Goal: Information Seeking & Learning: Learn about a topic

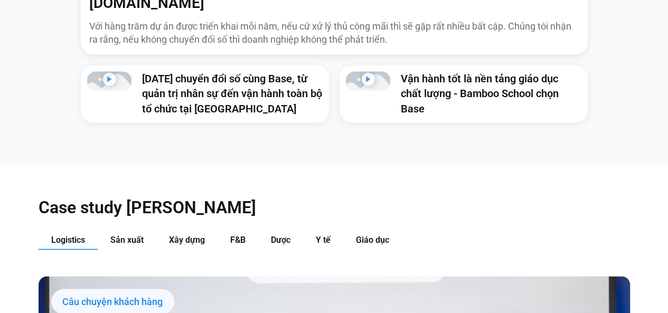
scroll to position [1056, 0]
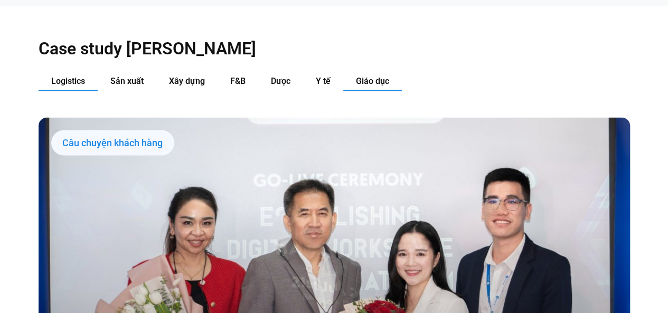
click at [343, 72] on button "Giáo dục" at bounding box center [372, 82] width 59 height 20
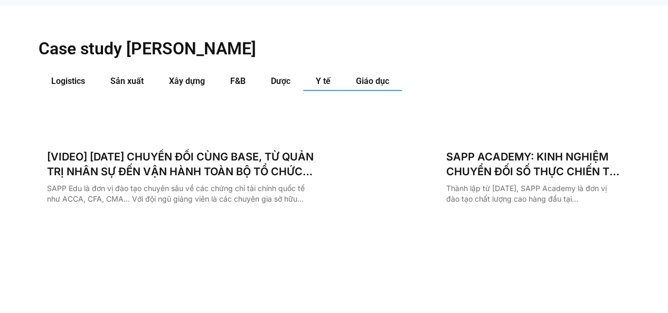
click at [326, 76] on span "Y tế" at bounding box center [323, 81] width 15 height 10
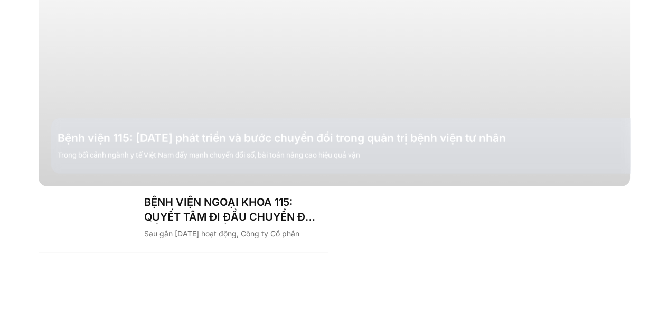
scroll to position [1215, 0]
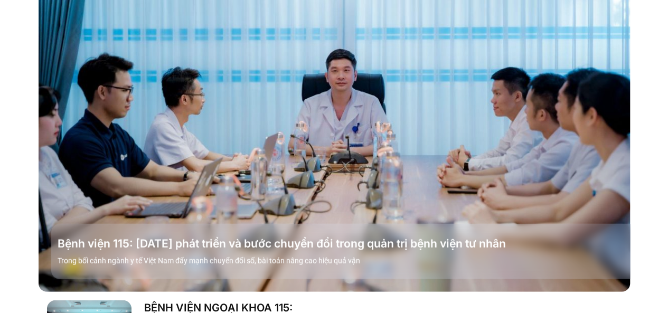
click at [294, 89] on link "Các tab. Mở mục bằng phím Enter hoặc Space, đóng bằng phím Esc và di chuyển bằn…" at bounding box center [334, 125] width 591 height 333
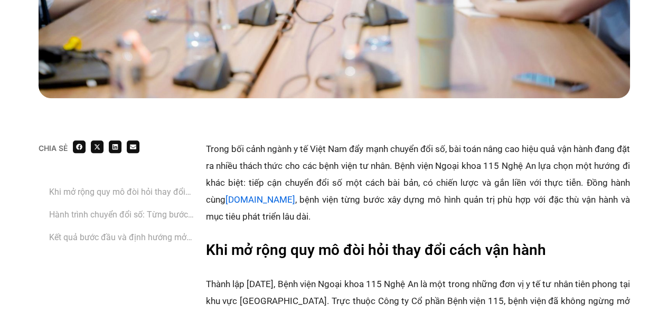
scroll to position [634, 0]
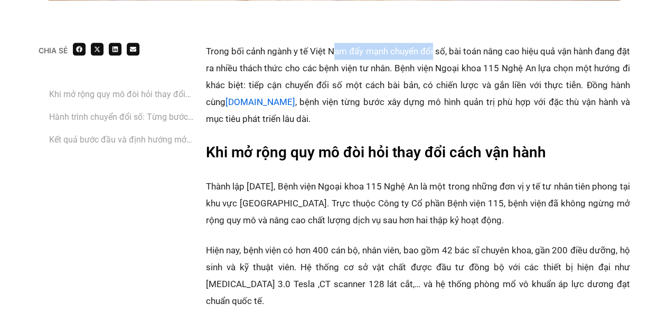
drag, startPoint x: 337, startPoint y: 52, endPoint x: 440, endPoint y: 51, distance: 103.5
click at [440, 51] on p "Trong bối cảnh ngành y tế Việt Nam đẩy mạnh chuyển đổi số, bài toán nâng cao hi…" at bounding box center [418, 85] width 424 height 84
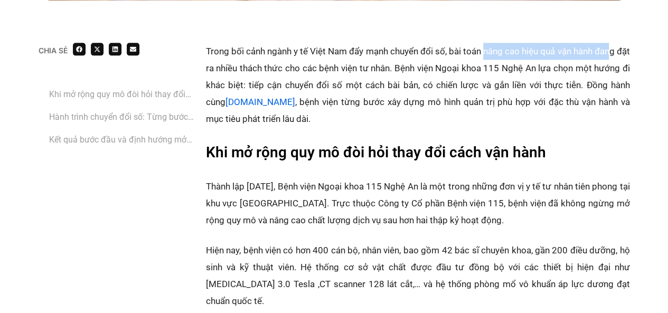
drag, startPoint x: 525, startPoint y: 51, endPoint x: 622, endPoint y: 52, distance: 96.7
click at [622, 52] on p "Trong bối cảnh ngành y tế Việt Nam đẩy mạnh chuyển đổi số, bài toán nâng cao hi…" at bounding box center [418, 85] width 424 height 84
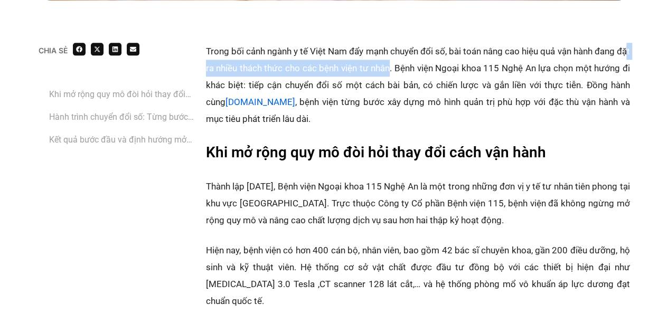
drag, startPoint x: 241, startPoint y: 68, endPoint x: 416, endPoint y: 68, distance: 174.8
click at [416, 68] on p "Trong bối cảnh ngành y tế Việt Nam đẩy mạnh chuyển đổi số, bài toán nâng cao hi…" at bounding box center [418, 85] width 424 height 84
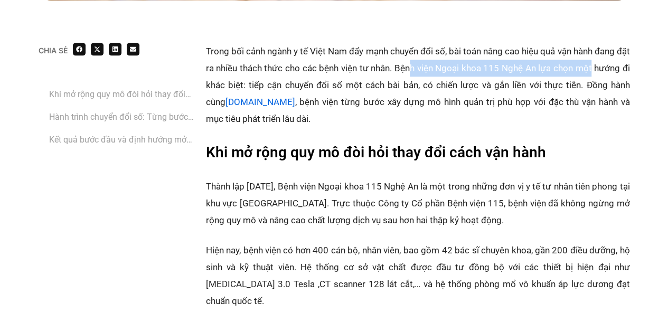
drag, startPoint x: 445, startPoint y: 68, endPoint x: 646, endPoint y: 70, distance: 201.2
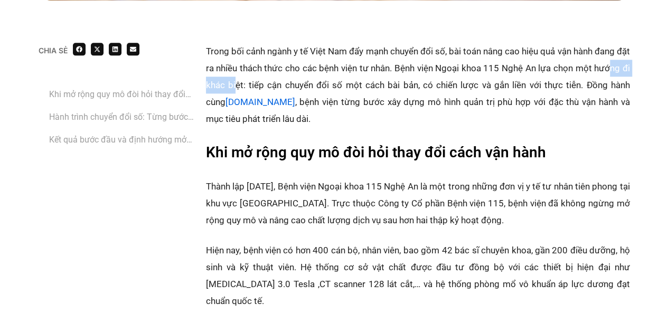
drag, startPoint x: 220, startPoint y: 84, endPoint x: 275, endPoint y: 84, distance: 54.9
click at [274, 84] on p "Trong bối cảnh ngành y tế Việt Nam đẩy mạnh chuyển đổi số, bài toán nâng cao hi…" at bounding box center [418, 85] width 424 height 84
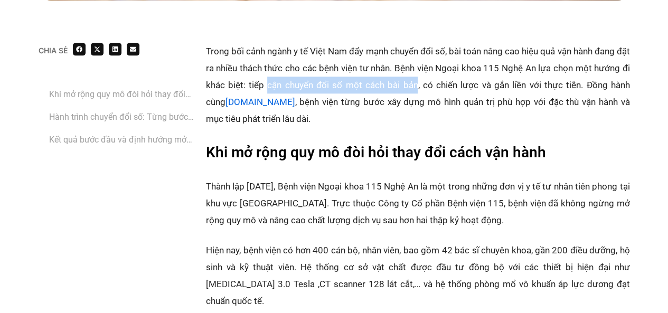
drag, startPoint x: 378, startPoint y: 85, endPoint x: 445, endPoint y: 86, distance: 67.1
click at [445, 86] on p "Trong bối cảnh ngành y tế Việt Nam đẩy mạnh chuyển đổi số, bài toán nâng cao hi…" at bounding box center [418, 85] width 424 height 84
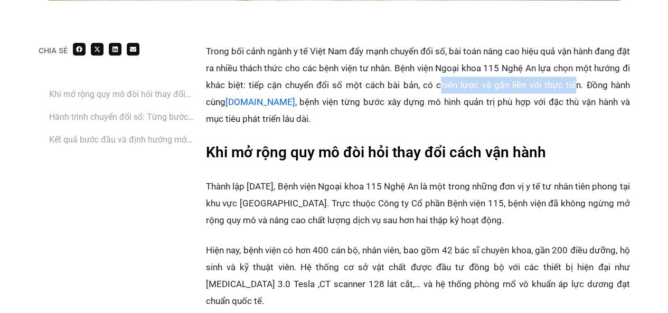
drag, startPoint x: 517, startPoint y: 84, endPoint x: 598, endPoint y: 84, distance: 80.8
click at [598, 84] on p "Trong bối cảnh ngành y tế Việt Nam đẩy mạnh chuyển đổi số, bài toán nâng cao hi…" at bounding box center [418, 85] width 424 height 84
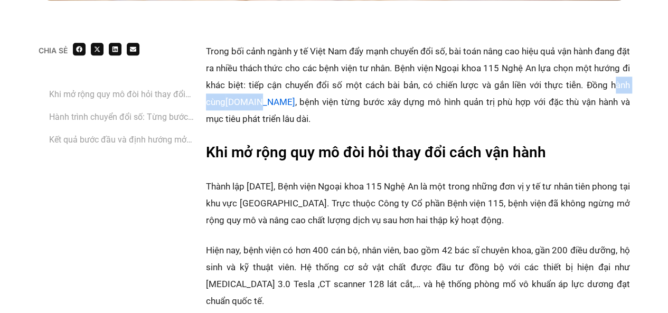
drag, startPoint x: 212, startPoint y: 100, endPoint x: 281, endPoint y: 102, distance: 68.7
click at [281, 102] on p "Trong bối cảnh ngành y tế Việt Nam đẩy mạnh chuyển đổi số, bài toán nâng cao hi…" at bounding box center [418, 85] width 424 height 84
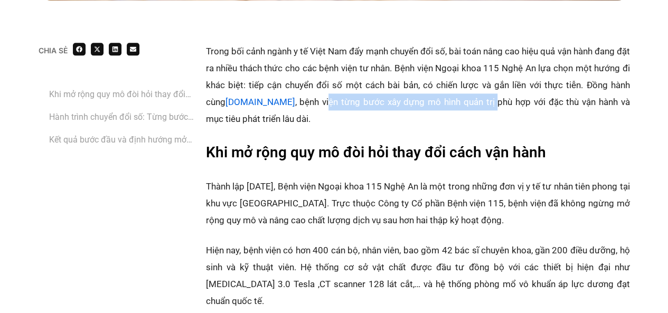
drag, startPoint x: 368, startPoint y: 100, endPoint x: 481, endPoint y: 99, distance: 113.0
click at [481, 99] on p "Trong bối cảnh ngành y tế Việt Nam đẩy mạnh chuyển đổi số, bài toán nâng cao hi…" at bounding box center [418, 85] width 424 height 84
click at [339, 94] on p "Trong bối cảnh ngành y tế Việt Nam đẩy mạnh chuyển đổi số, bài toán nâng cao hi…" at bounding box center [418, 85] width 424 height 84
drag, startPoint x: 312, startPoint y: 101, endPoint x: 513, endPoint y: 103, distance: 201.7
click at [513, 103] on p "Trong bối cảnh ngành y tế Việt Nam đẩy mạnh chuyển đổi số, bài toán nâng cao hi…" at bounding box center [418, 85] width 424 height 84
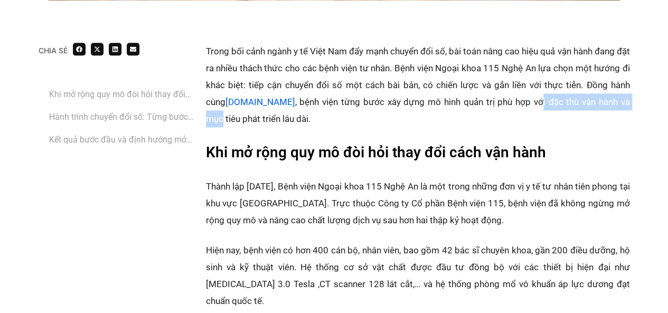
drag, startPoint x: 529, startPoint y: 102, endPoint x: 632, endPoint y: 102, distance: 102.5
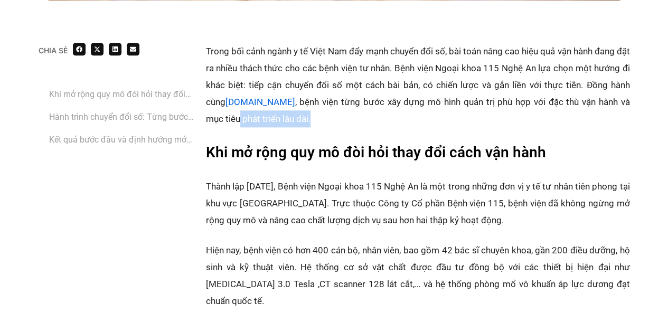
drag, startPoint x: 220, startPoint y: 118, endPoint x: 315, endPoint y: 118, distance: 95.1
click at [315, 118] on p "Trong bối cảnh ngành y tế Việt Nam đẩy mạnh chuyển đổi số, bài toán nâng cao hi…" at bounding box center [418, 85] width 424 height 84
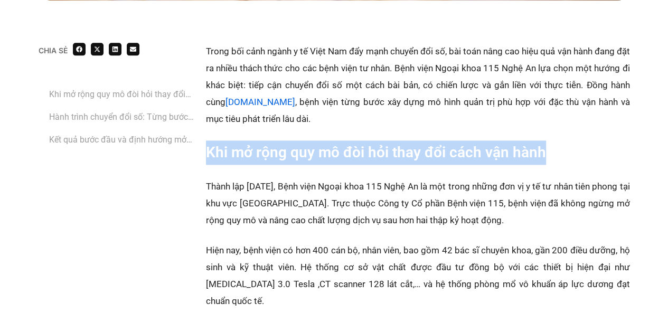
drag, startPoint x: 201, startPoint y: 155, endPoint x: 548, endPoint y: 152, distance: 347.0
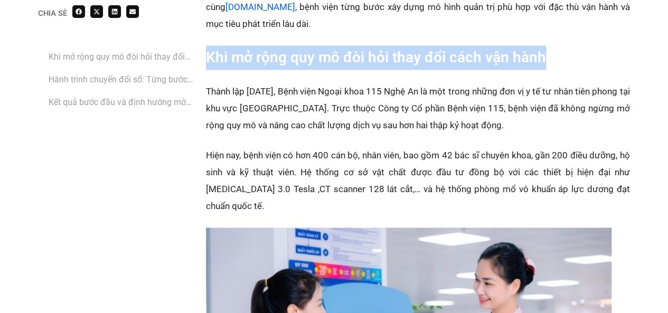
scroll to position [739, 0]
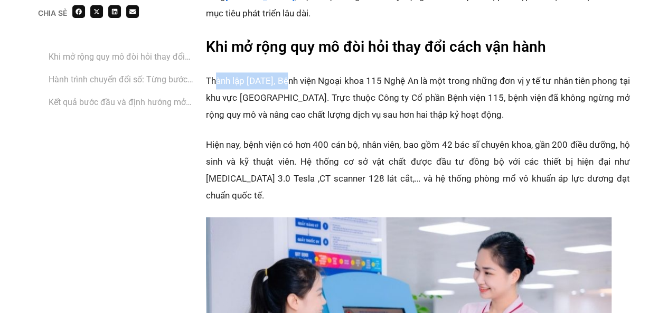
drag, startPoint x: 232, startPoint y: 79, endPoint x: 295, endPoint y: 79, distance: 62.8
click at [295, 79] on p "Thành lập [DATE], Bệnh viện Ngoại khoa 115 Nghệ An là một trong những đơn vị y …" at bounding box center [418, 97] width 424 height 51
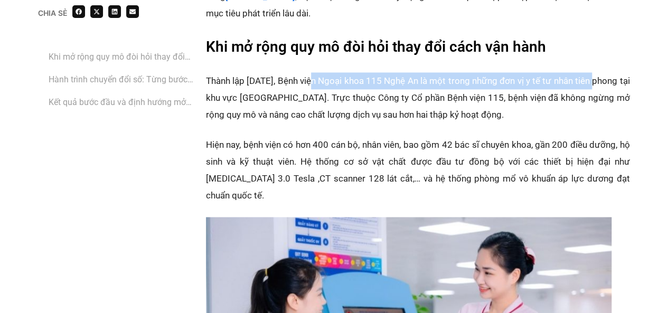
drag, startPoint x: 371, startPoint y: 80, endPoint x: 626, endPoint y: 81, distance: 254.6
click at [626, 81] on p "Thành lập [DATE], Bệnh viện Ngoại khoa 115 Nghệ An là một trong những đơn vị y …" at bounding box center [418, 97] width 424 height 51
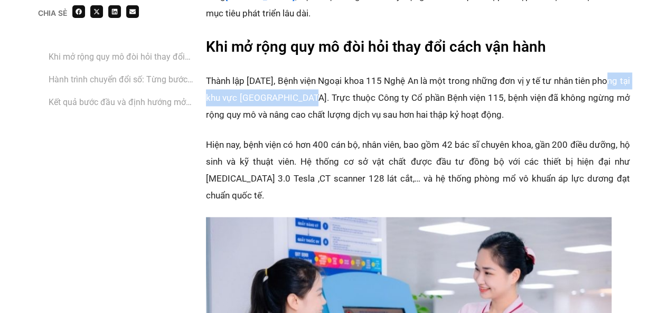
drag, startPoint x: 211, startPoint y: 99, endPoint x: 339, endPoint y: 98, distance: 127.8
click at [339, 98] on p "Thành lập [DATE], Bệnh viện Ngoại khoa 115 Nghệ An là một trong những đơn vị y …" at bounding box center [418, 97] width 424 height 51
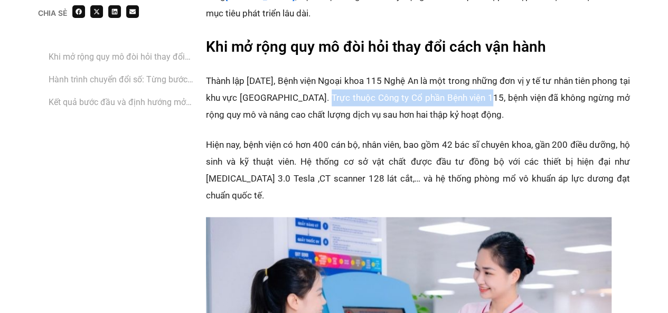
drag, startPoint x: 357, startPoint y: 98, endPoint x: 519, endPoint y: 101, distance: 162.2
click at [519, 101] on p "Thành lập [DATE], Bệnh viện Ngoại khoa 115 Nghệ An là một trong những đơn vị y …" at bounding box center [418, 97] width 424 height 51
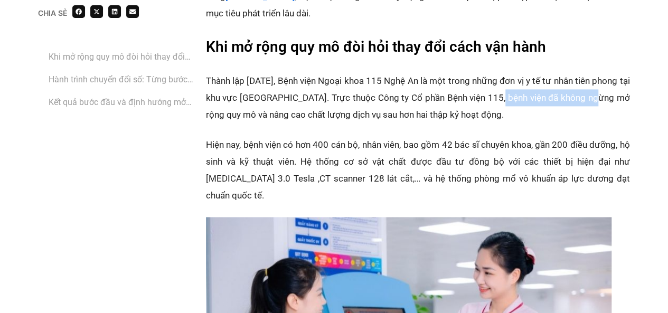
drag, startPoint x: 549, startPoint y: 101, endPoint x: 636, endPoint y: 101, distance: 87.1
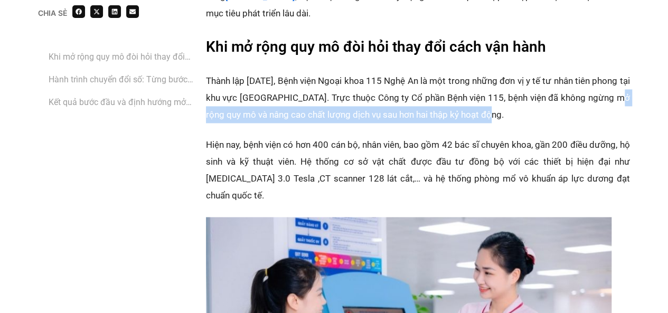
drag, startPoint x: 222, startPoint y: 113, endPoint x: 528, endPoint y: 115, distance: 305.3
click at [528, 115] on p "Thành lập [DATE], Bệnh viện Ngoại khoa 115 Nghệ An là một trong những đơn vị y …" at bounding box center [418, 97] width 424 height 51
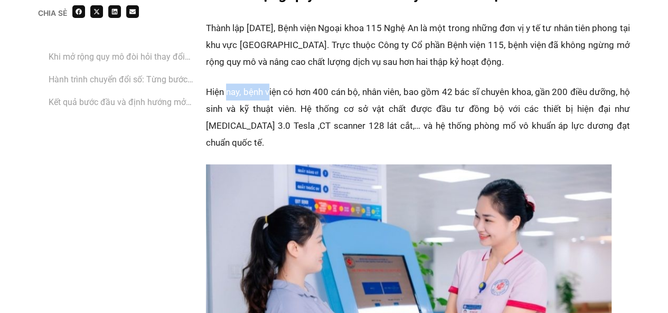
drag, startPoint x: 248, startPoint y: 96, endPoint x: 273, endPoint y: 96, distance: 24.3
click at [271, 96] on p "‏Hiện nay, bệnh viện có hơn ‏‏400 cán bộ, nhân viên‏‏, bao gồm ‏‏42 bác sĩ chuy…" at bounding box center [418, 117] width 424 height 68
drag, startPoint x: 322, startPoint y: 96, endPoint x: 372, endPoint y: 96, distance: 49.6
click at [372, 96] on p "‏Hiện nay, bệnh viện có hơn ‏‏400 cán bộ, nhân viên‏‏, bao gồm ‏‏42 bác sĩ chuy…" at bounding box center [418, 117] width 424 height 68
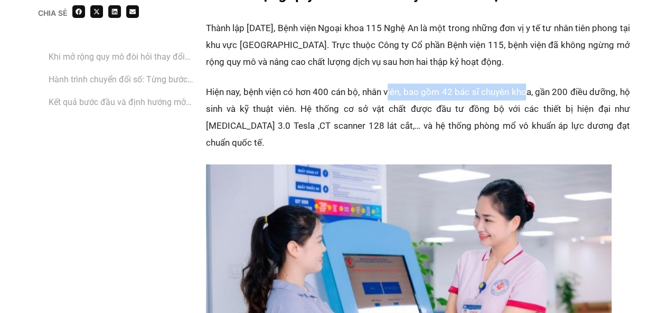
drag, startPoint x: 393, startPoint y: 96, endPoint x: 526, endPoint y: 98, distance: 133.1
click at [526, 99] on p "‏Hiện nay, bệnh viện có hơn ‏‏400 cán bộ, nhân viên‏‏, bao gồm ‏‏42 bác sĩ chuy…" at bounding box center [418, 117] width 424 height 68
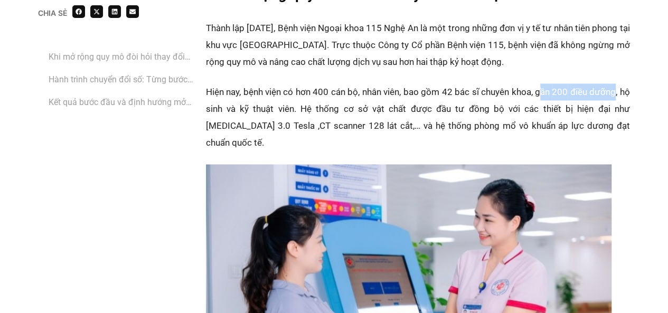
drag, startPoint x: 552, startPoint y: 95, endPoint x: 614, endPoint y: 94, distance: 61.3
click at [614, 94] on p "‏Hiện nay, bệnh viện có hơn ‏‏400 cán bộ, nhân viên‏‏, bao gồm ‏‏42 bác sĩ chuy…" at bounding box center [418, 117] width 424 height 68
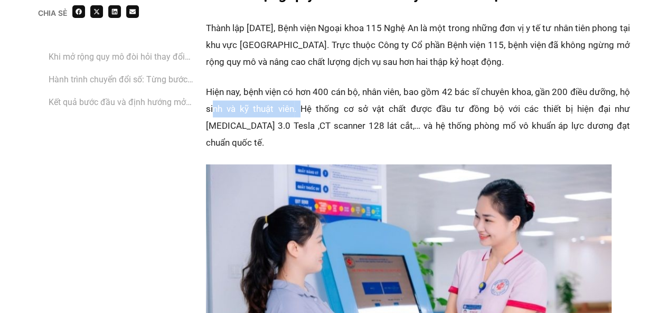
drag, startPoint x: 214, startPoint y: 109, endPoint x: 294, endPoint y: 108, distance: 79.8
click at [294, 108] on p "‏Hiện nay, bệnh viện có hơn ‏‏400 cán bộ, nhân viên‏‏, bao gồm ‏‏42 bác sĩ chuy…" at bounding box center [418, 117] width 424 height 68
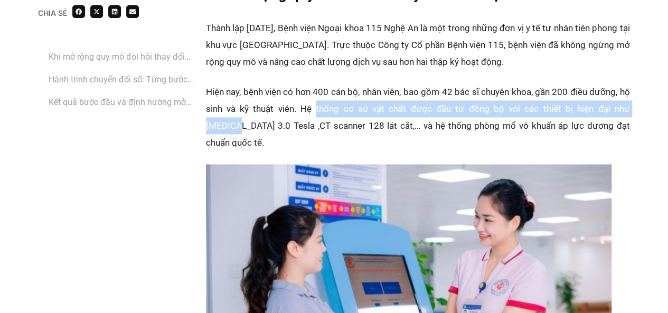
drag, startPoint x: 311, startPoint y: 108, endPoint x: 630, endPoint y: 109, distance: 319.0
click at [630, 109] on p "‏Hiện nay, bệnh viện có hơn ‏‏400 cán bộ, nhân viên‏‏, bao gồm ‏‏42 bác sĩ chuy…" at bounding box center [418, 117] width 424 height 68
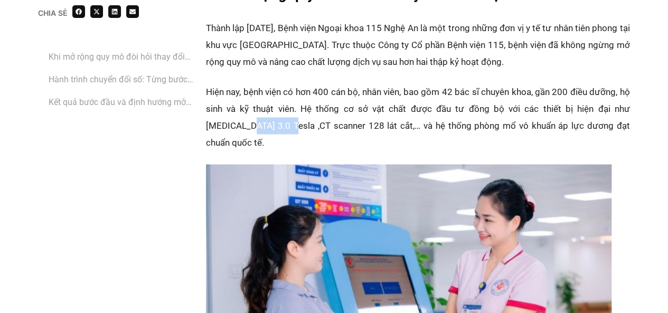
drag, startPoint x: 215, startPoint y: 124, endPoint x: 236, endPoint y: 124, distance: 20.6
click at [236, 124] on p "‏Hiện nay, bệnh viện có hơn ‏‏400 cán bộ, nhân viên‏‏, bao gồm ‏‏42 bác sĩ chuy…" at bounding box center [418, 117] width 424 height 68
drag, startPoint x: 248, startPoint y: 125, endPoint x: 308, endPoint y: 124, distance: 60.2
click at [308, 124] on p "‏Hiện nay, bệnh viện có hơn ‏‏400 cán bộ, nhân viên‏‏, bao gồm ‏‏42 bác sĩ chuy…" at bounding box center [418, 117] width 424 height 68
drag, startPoint x: 318, startPoint y: 124, endPoint x: 352, endPoint y: 124, distance: 33.8
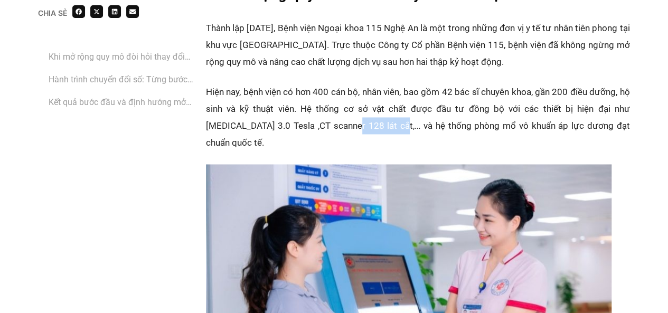
click at [352, 124] on p "‏Hiện nay, bệnh viện có hơn ‏‏400 cán bộ, nhân viên‏‏, bao gồm ‏‏42 bác sĩ chuy…" at bounding box center [418, 117] width 424 height 68
click at [368, 124] on p "‏Hiện nay, bệnh viện có hơn ‏‏400 cán bộ, nhân viên‏‏, bao gồm ‏‏42 bác sĩ chuy…" at bounding box center [418, 117] width 424 height 68
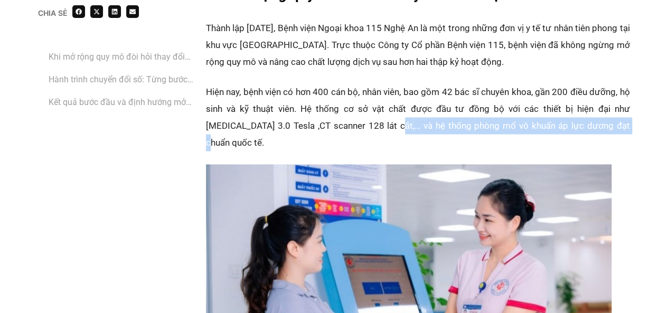
drag, startPoint x: 347, startPoint y: 128, endPoint x: 583, endPoint y: 128, distance: 235.5
click at [583, 128] on p "‏Hiện nay, bệnh viện có hơn ‏‏400 cán bộ, nhân viên‏‏, bao gồm ‏‏42 bác sĩ chuy…" at bounding box center [418, 117] width 424 height 68
click at [471, 125] on p "‏Hiện nay, bệnh viện có hơn ‏‏400 cán bộ, nhân viên‏‏, bao gồm ‏‏42 bác sĩ chuy…" at bounding box center [418, 117] width 424 height 68
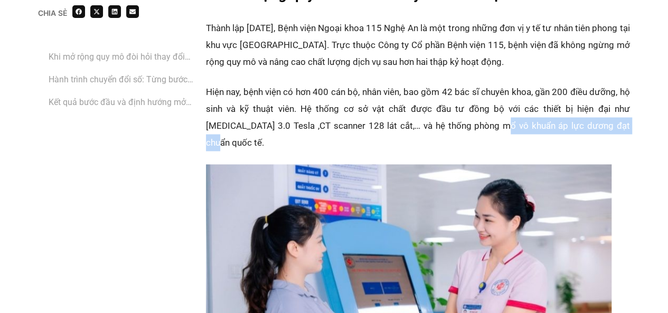
drag, startPoint x: 461, startPoint y: 127, endPoint x: 618, endPoint y: 127, distance: 156.8
click at [618, 127] on p "‏Hiện nay, bệnh viện có hơn ‏‏400 cán bộ, nhân viên‏‏, bao gồm ‏‏42 bác sĩ chuy…" at bounding box center [418, 117] width 424 height 68
click at [613, 126] on p "‏Hiện nay, bệnh viện có hơn ‏‏400 cán bộ, nhân viên‏‏, bao gồm ‏‏42 bác sĩ chuy…" at bounding box center [418, 117] width 424 height 68
drag
click at [487, 127] on p "‏Hiện nay, bệnh viện có hơn ‏‏400 cán bộ, nhân viên‏‏, bao gồm ‏‏42 bác sĩ chuy…" at bounding box center [418, 117] width 424 height 68
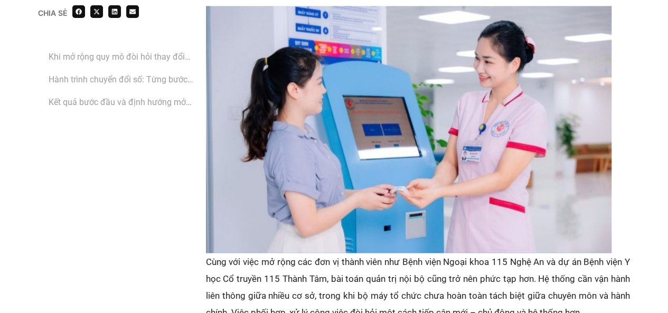
scroll to position [1056, 0]
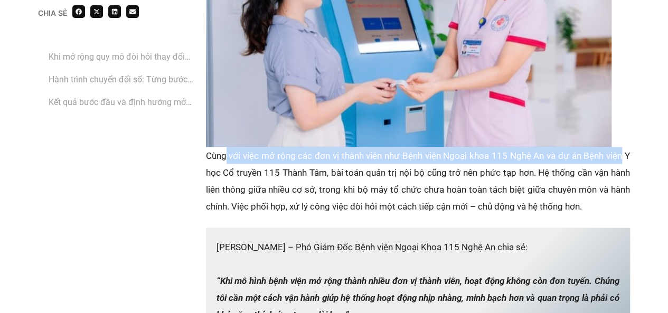
click at [620, 147] on p "‏Cùng với việc mở rộng các đơn vị thành viên như Bệnh viện Ngoại khoa 115 Nghệ …" at bounding box center [418, 181] width 424 height 68
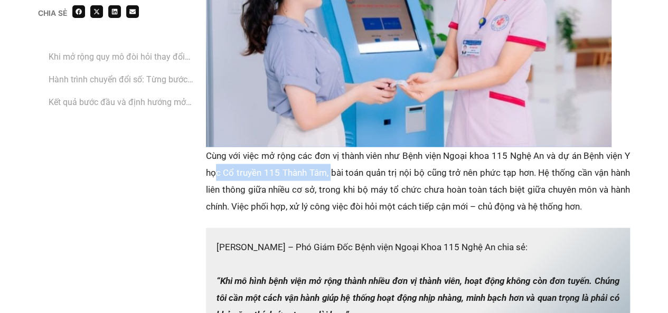
click at [330, 151] on p "‏Cùng với việc mở rộng các đơn vị thành viên như Bệnh viện Ngoại khoa 115 Nghệ …" at bounding box center [418, 181] width 424 height 68
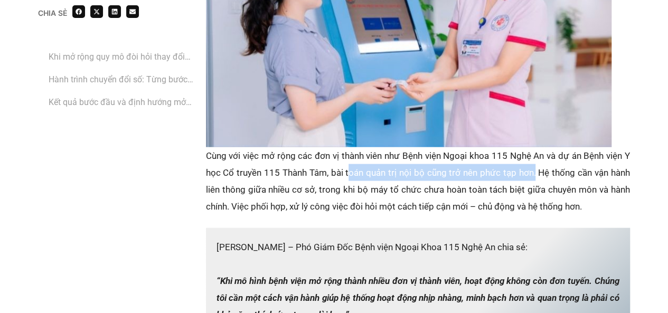
click at [533, 157] on p "‏Cùng với việc mở rộng các đơn vị thành viên như Bệnh viện Ngoại khoa 115 Nghệ …" at bounding box center [418, 181] width 424 height 68
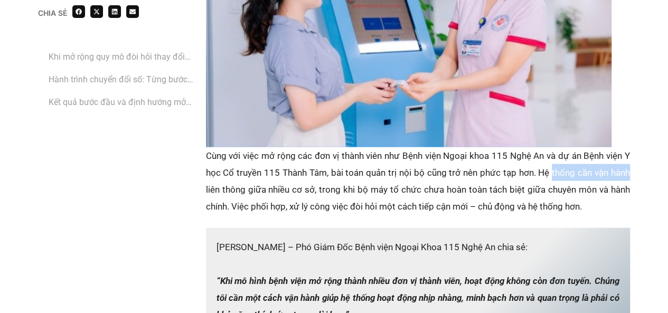
click at [636, 159] on div "Chia sẻ Khi mở rộng quy mô đòi hỏi thay đổi cách vận hành ‏Hành trình chuyển đổ…" at bounding box center [334, 189] width 668 height 2009
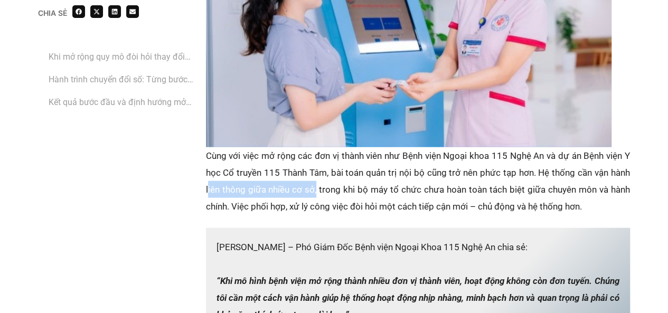
click at [316, 176] on p "‏Cùng với việc mở rộng các đơn vị thành viên như Bệnh viện Ngoại khoa 115 Nghệ …" at bounding box center [418, 181] width 424 height 68
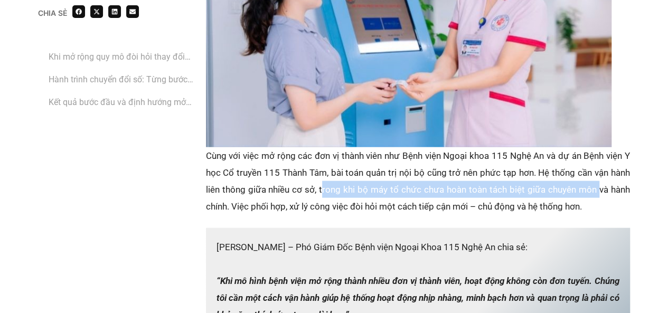
click at [598, 175] on p "‏Cùng với việc mở rộng các đơn vị thành viên như Bệnh viện Ngoại khoa 115 Nghệ …" at bounding box center [418, 181] width 424 height 68
click at [408, 177] on p "‏Cùng với việc mở rộng các đơn vị thành viên như Bệnh viện Ngoại khoa 115 Nghệ …" at bounding box center [418, 181] width 424 height 68
click at [602, 171] on p "‏Cùng với việc mở rộng các đơn vị thành viên như Bệnh viện Ngoại khoa 115 Nghệ …" at bounding box center [418, 181] width 424 height 68
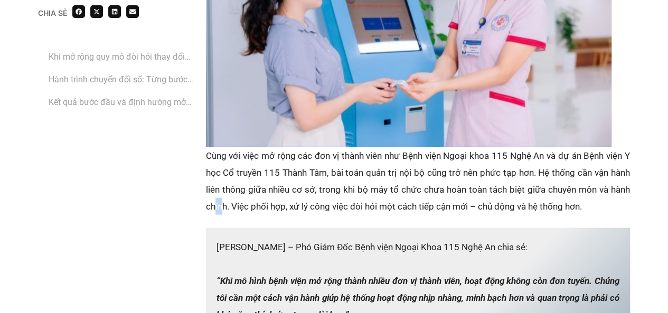
click at [224, 187] on p "‏Cùng với việc mở rộng các đơn vị thành viên như Bệnh viện Ngoại khoa 115 Nghệ …" at bounding box center [418, 181] width 424 height 68
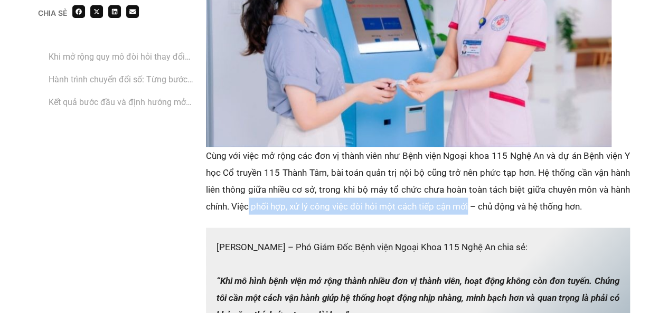
click at [470, 187] on p "‏Cùng với việc mở rộng các đơn vị thành viên như Bệnh viện Ngoại khoa 115 Nghệ …" at bounding box center [418, 181] width 424 height 68
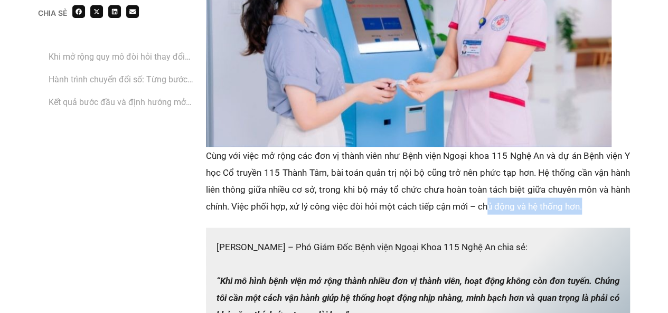
click at [590, 187] on p "‏Cùng với việc mở rộng các đơn vị thành viên như Bệnh viện Ngoại khoa 115 Nghệ …" at bounding box center [418, 181] width 424 height 68
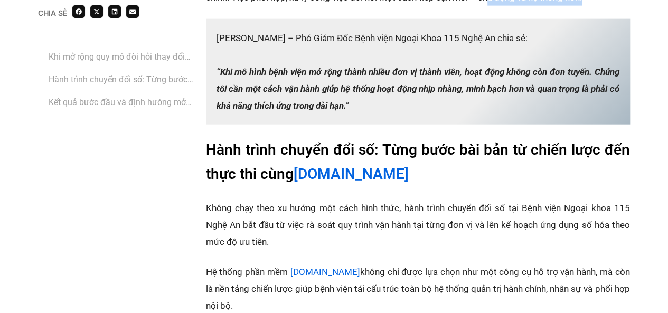
scroll to position [1267, 0]
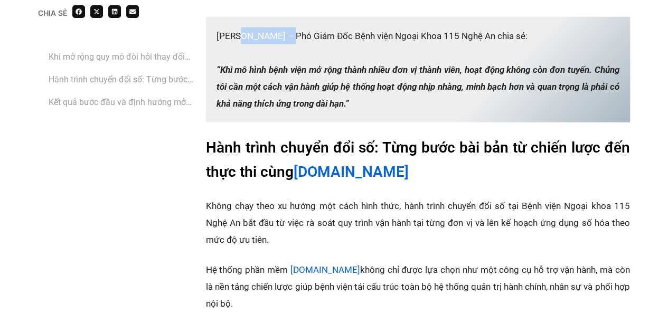
click at [297, 20] on p "‏[PERSON_NAME] – ‏‏Phó Giám Đốc Bệnh viện Ngoại Khoa 115 Nghệ An‏‏ chia sẻ: ‏‏‏…" at bounding box center [418, 70] width 424 height 106
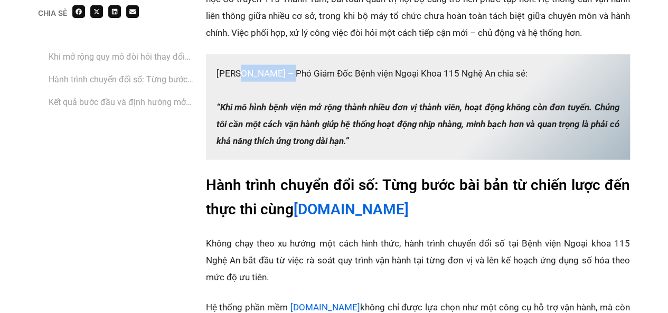
scroll to position [1215, 0]
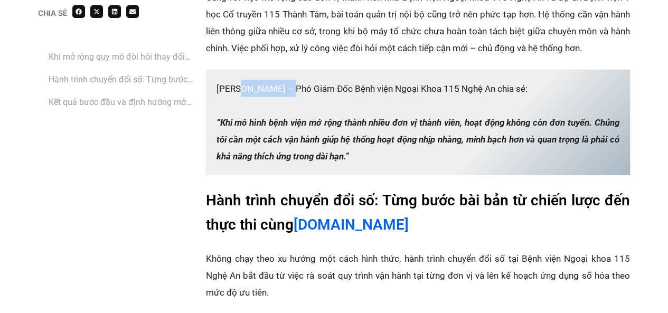
click at [530, 70] on p "‏[PERSON_NAME] – ‏‏Phó Giám Đốc Bệnh viện Ngoại Khoa 115 Nghệ An‏‏ chia sẻ: ‏‏‏…" at bounding box center [418, 123] width 424 height 106
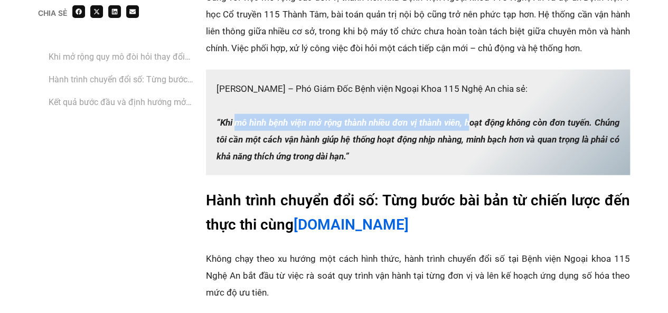
click at [467, 117] on strong "“Khi mô hình bệnh viện mở rộng thành nhiều đơn vị thành viên, hoạt động không c…" at bounding box center [418, 139] width 403 height 44
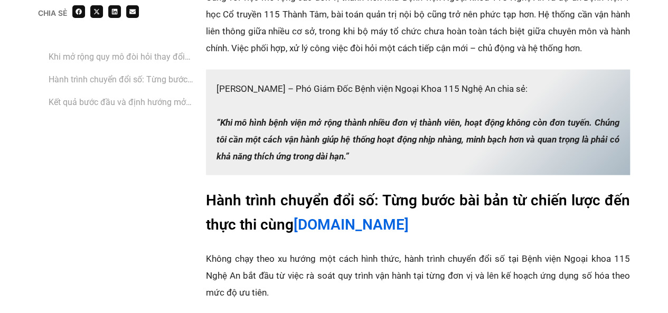
click at [481, 117] on strong "“Khi mô hình bệnh viện mở rộng thành nhiều đơn vị thành viên, hoạt động không c…" at bounding box center [418, 139] width 403 height 44
click at [589, 110] on p "‏[PERSON_NAME] – ‏‏Phó Giám Đốc Bệnh viện Ngoại Khoa 115 Nghệ An‏‏ chia sẻ: ‏‏‏…" at bounding box center [418, 123] width 424 height 106
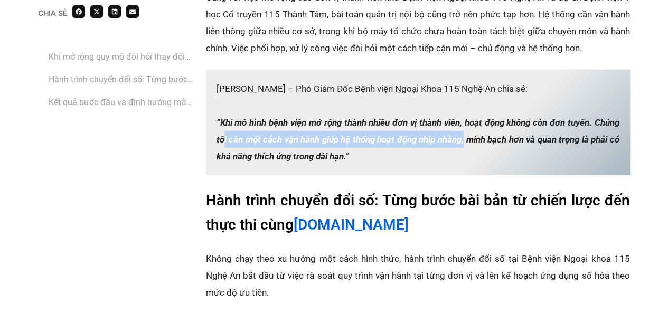
click at [470, 121] on strong "“Khi mô hình bệnh viện mở rộng thành nhiều đơn vị thành viên, hoạt động không c…" at bounding box center [418, 139] width 403 height 44
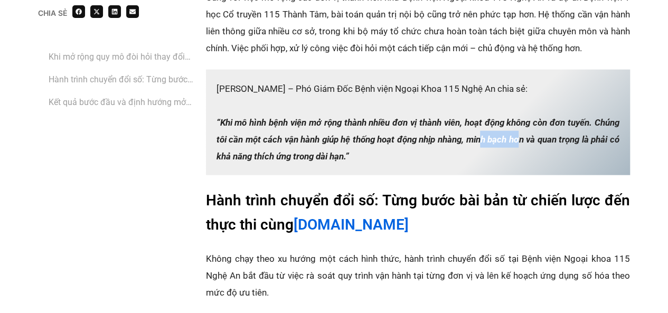
click at [527, 123] on strong "“Khi mô hình bệnh viện mở rộng thành nhiều đơn vị thành viên, hoạt động không c…" at bounding box center [418, 139] width 403 height 44
click at [608, 123] on strong "“Khi mô hình bệnh viện mở rộng thành nhiều đơn vị thành viên, hoạt động không c…" at bounding box center [418, 139] width 403 height 44
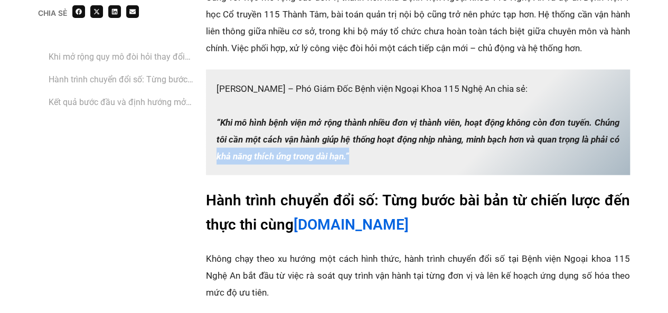
click at [368, 138] on p "‏[PERSON_NAME] – ‏‏Phó Giám Đốc Bệnh viện Ngoại Khoa 115 Nghệ An‏‏ chia sẻ: ‏‏‏…" at bounding box center [418, 123] width 424 height 106
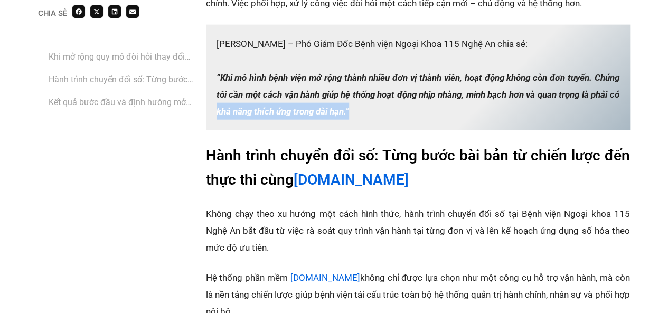
scroll to position [1320, 0]
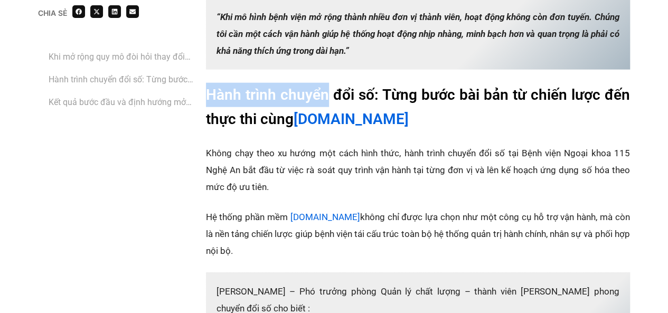
click at [334, 83] on h2 "‏Hành trình chuyển đổi số: Từng bước bài bản từ chiến lược đến thực thi cùng [D…" at bounding box center [418, 107] width 424 height 49
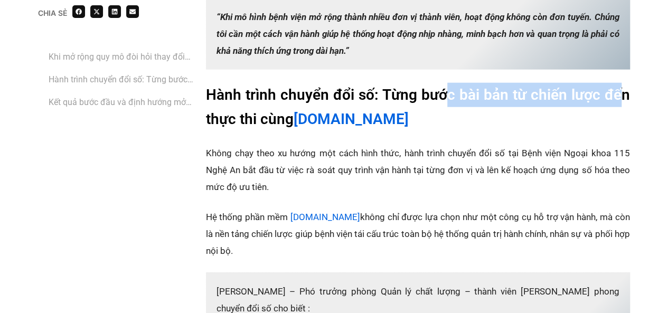
click at [618, 83] on h2 "‏Hành trình chuyển đổi số: Từng bước bài bản từ chiến lược đến thực thi cùng [D…" at bounding box center [418, 107] width 424 height 49
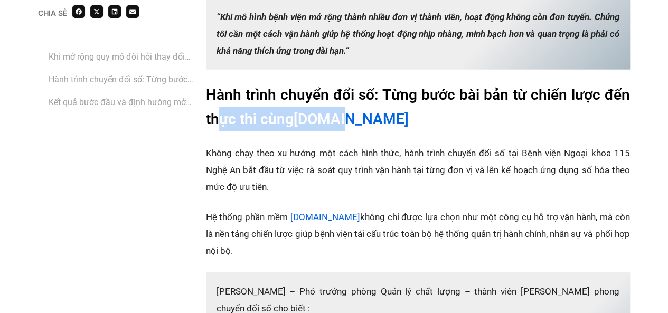
click at [342, 101] on h2 "‏Hành trình chuyển đổi số: Từng bước bài bản từ chiến lược đến thực thi cùng [D…" at bounding box center [418, 107] width 424 height 49
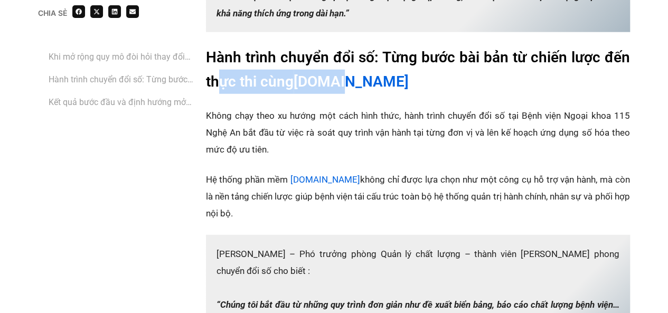
scroll to position [1373, 0]
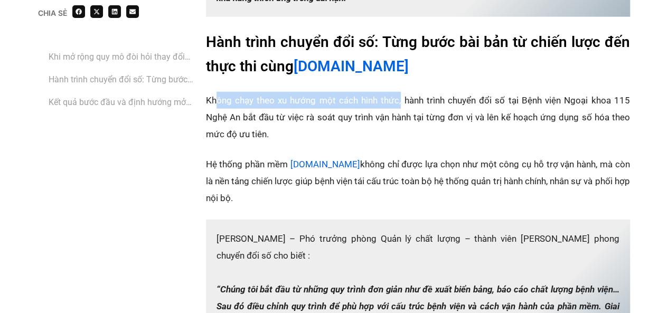
click at [400, 92] on p "‏Không chạy theo xu hướng một cách hình thức, hành trình chuyển đổi số tại Bệnh…" at bounding box center [418, 117] width 424 height 51
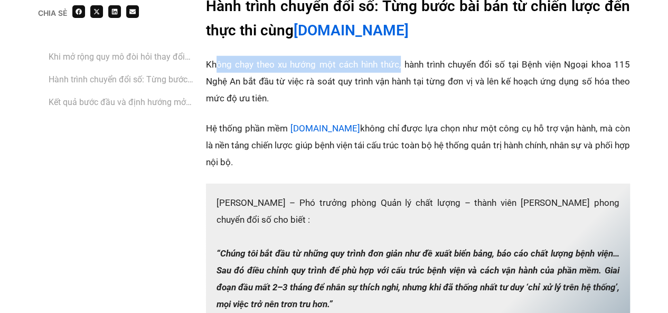
scroll to position [1426, 0]
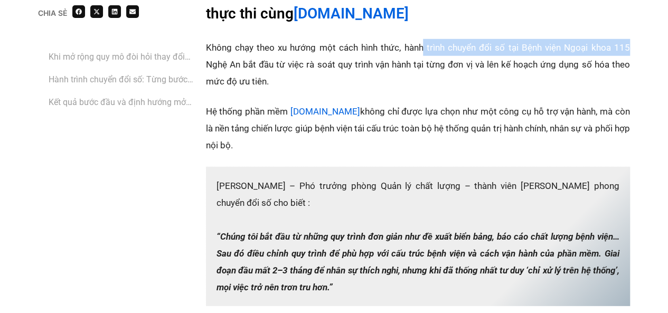
click at [628, 39] on p "‏Không chạy theo xu hướng một cách hình thức, hành trình chuyển đổi số tại Bệnh…" at bounding box center [418, 64] width 424 height 51
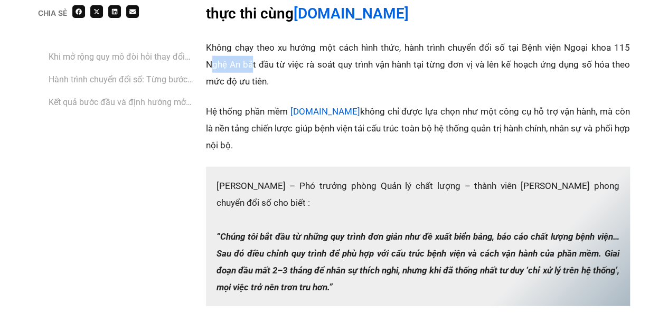
click at [251, 46] on p "‏Không chạy theo xu hướng một cách hình thức, hành trình chuyển đổi số tại Bệnh…" at bounding box center [418, 64] width 424 height 51
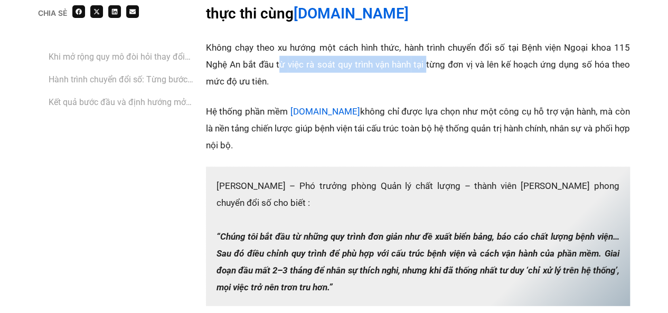
click at [427, 52] on p "‏Không chạy theo xu hướng một cách hình thức, hành trình chuyển đổi số tại Bệnh…" at bounding box center [418, 64] width 424 height 51
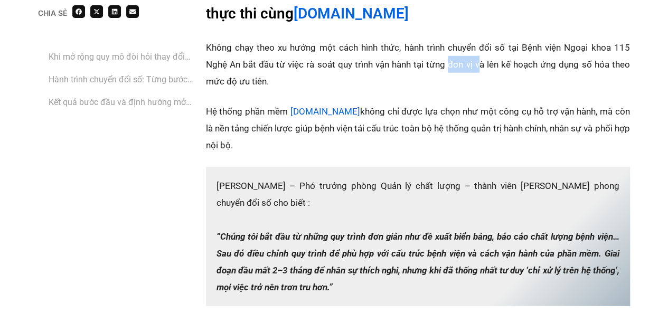
click at [480, 50] on p "‏Không chạy theo xu hướng một cách hình thức, hành trình chuyển đổi số tại Bệnh…" at bounding box center [418, 64] width 424 height 51
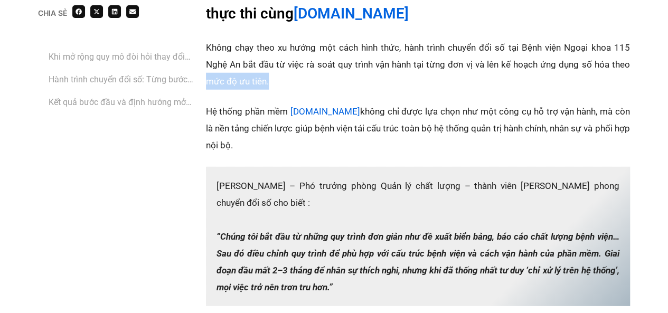
click at [206, 67] on p "‏Không chạy theo xu hướng một cách hình thức, hành trình chuyển đổi số tại Bệnh…" at bounding box center [418, 64] width 424 height 51
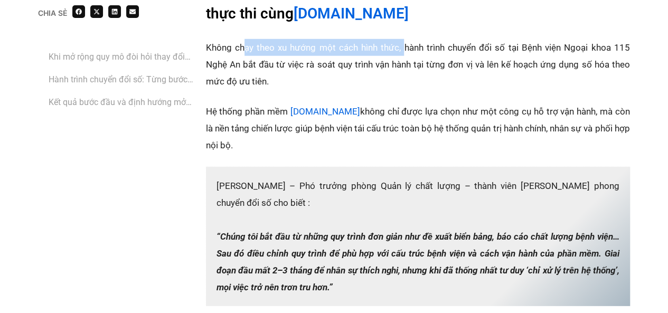
click at [402, 39] on p "‏Không chạy theo xu hướng một cách hình thức, hành trình chuyển đổi số tại Bệnh…" at bounding box center [418, 64] width 424 height 51
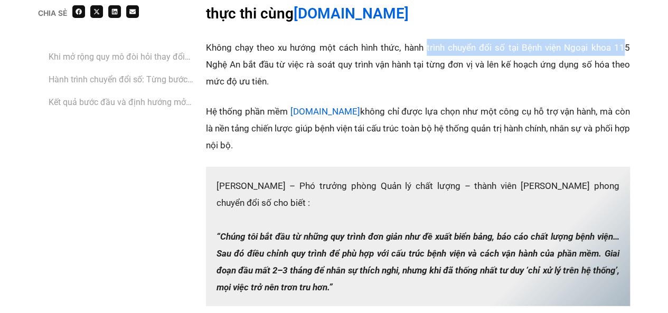
click at [624, 39] on p "‏Không chạy theo xu hướng một cách hình thức, hành trình chuyển đổi số tại Bệnh…" at bounding box center [418, 64] width 424 height 51
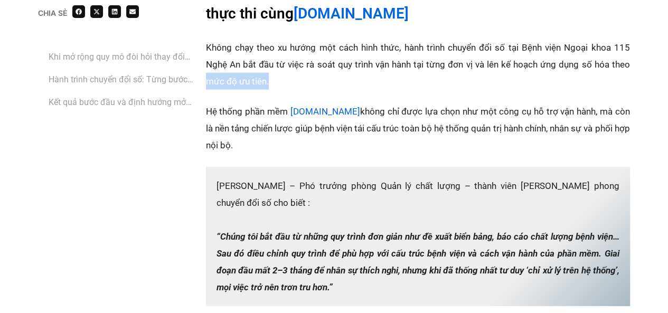
click at [204, 64] on div "Chia sẻ Khi mở rộng quy mô đòi hỏi thay đổi cách vận hành ‏Hành trình chuyển đổ…" at bounding box center [334, 29] width 591 height 1557
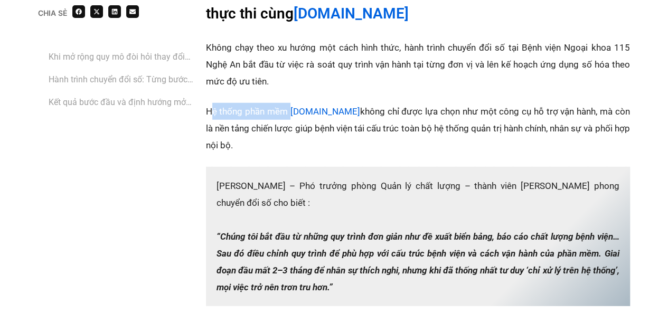
click at [290, 103] on p "Hệ thống phần mềm ‏‏ [DOMAIN_NAME]‏‏ không chỉ được lựa chọn như một công cụ hỗ…" at bounding box center [418, 128] width 424 height 51
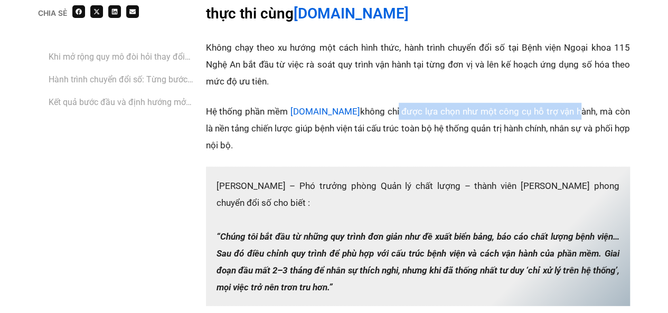
click at [547, 103] on p "Hệ thống phần mềm ‏‏ [DOMAIN_NAME]‏‏ không chỉ được lựa chọn như một công cụ hỗ…" at bounding box center [418, 128] width 424 height 51
click at [520, 103] on p "Hệ thống phần mềm ‏‏ [DOMAIN_NAME]‏‏ không chỉ được lựa chọn như một công cụ hỗ…" at bounding box center [418, 128] width 424 height 51
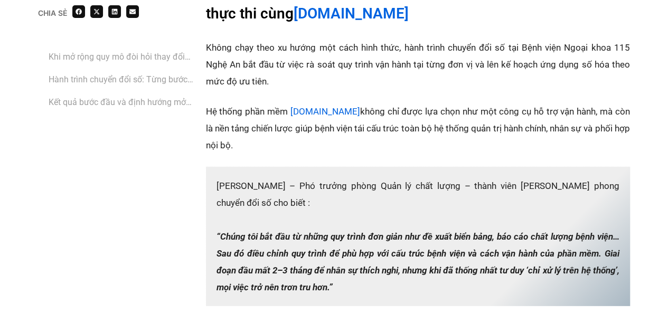
click at [560, 103] on p "Hệ thống phần mềm ‏‏ [DOMAIN_NAME]‏‏ không chỉ được lựa chọn như một công cụ hỗ…" at bounding box center [418, 128] width 424 height 51
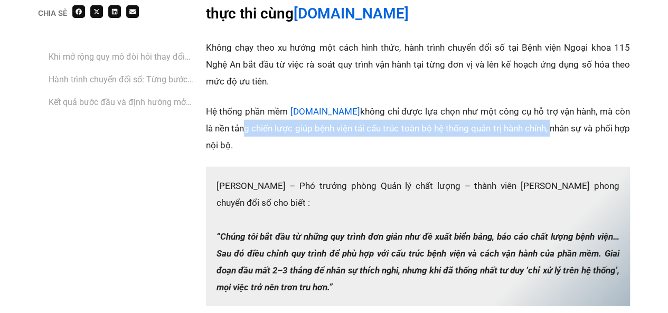
click at [530, 115] on p "Hệ thống phần mềm ‏‏ [DOMAIN_NAME]‏‏ không chỉ được lựa chọn như một công cụ hỗ…" at bounding box center [418, 128] width 424 height 51
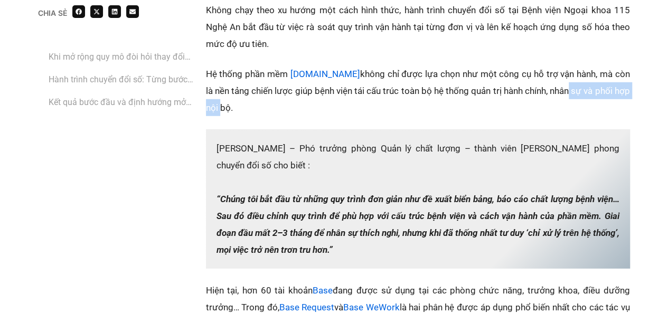
scroll to position [1479, 0]
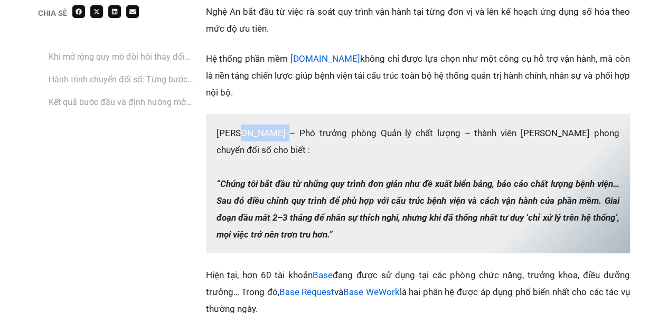
click at [280, 116] on p "‏[PERSON_NAME] – Phó trưởng phòng Quản lý chất lượng – thành viên [PERSON_NAME]…" at bounding box center [418, 183] width 424 height 139
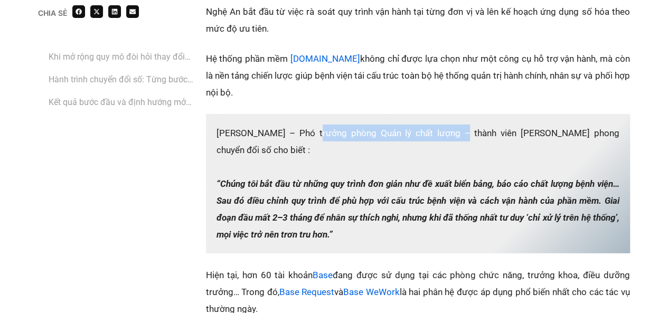
click at [448, 116] on p "‏[PERSON_NAME] – Phó trưởng phòng Quản lý chất lượng – thành viên [PERSON_NAME]…" at bounding box center [418, 183] width 424 height 139
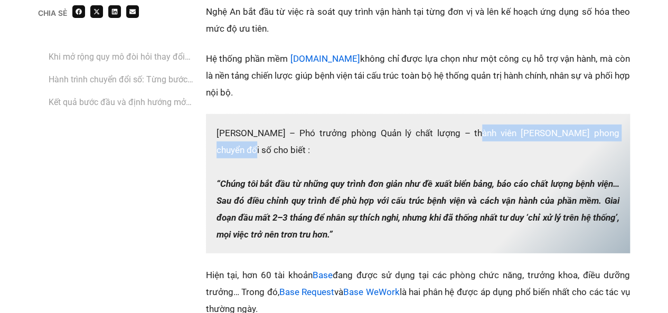
click at [628, 116] on p "‏[PERSON_NAME] – Phó trưởng phòng Quản lý chất lượng – thành viên [PERSON_NAME]…" at bounding box center [418, 183] width 424 height 139
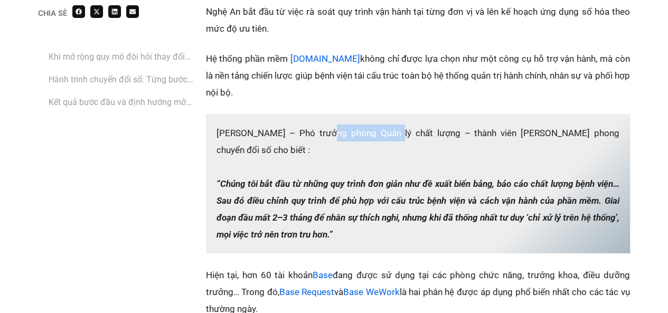
click at [388, 119] on p "‏[PERSON_NAME] – Phó trưởng phòng Quản lý chất lượng – thành viên [PERSON_NAME]…" at bounding box center [418, 183] width 424 height 139
click at [374, 119] on p "‏[PERSON_NAME] – Phó trưởng phòng Quản lý chất lượng – thành viên [PERSON_NAME]…" at bounding box center [418, 183] width 424 height 139
click at [440, 118] on p "‏[PERSON_NAME] – Phó trưởng phòng Quản lý chất lượng – thành viên [PERSON_NAME]…" at bounding box center [418, 183] width 424 height 139
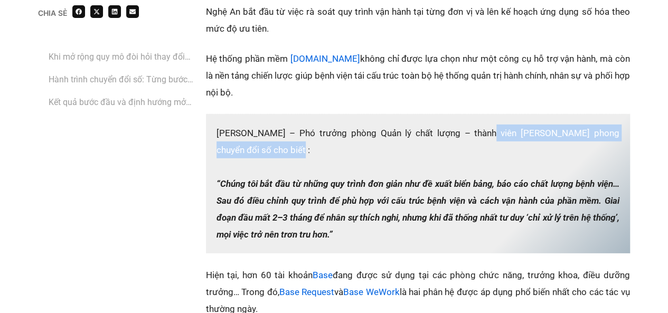
click at [626, 125] on p "‏[PERSON_NAME] – Phó trưởng phòng Quản lý chất lượng – thành viên [PERSON_NAME]…" at bounding box center [418, 183] width 424 height 139
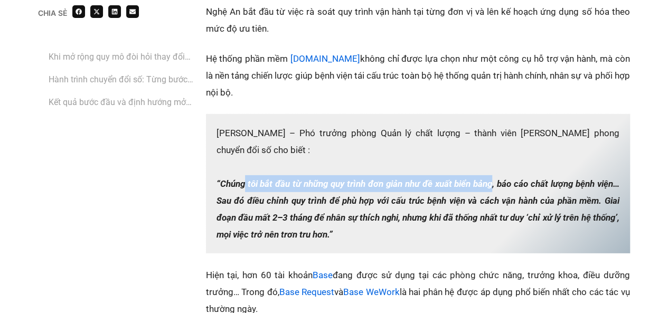
click at [492, 179] on em "“Chúng tôi bắt đầu từ những quy trình đơn giản như đề xuất biển bảng, báo cáo c…" at bounding box center [418, 209] width 403 height 61
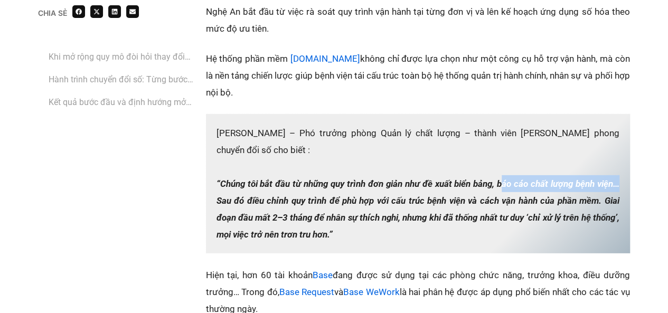
click at [628, 167] on p "‏[PERSON_NAME] – Phó trưởng phòng Quản lý chất lượng – thành viên [PERSON_NAME]…" at bounding box center [418, 183] width 424 height 139
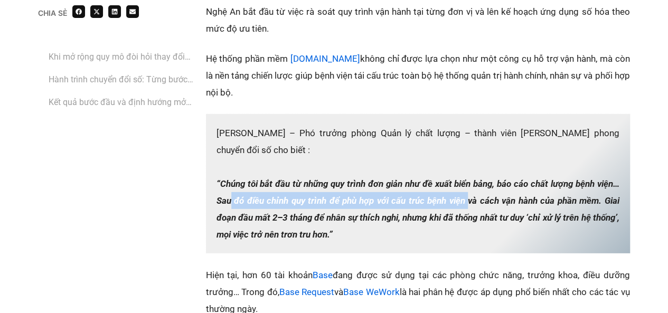
click at [468, 187] on em "“Chúng tôi bắt đầu từ những quy trình đơn giản như đề xuất biển bảng, báo cáo c…" at bounding box center [418, 209] width 403 height 61
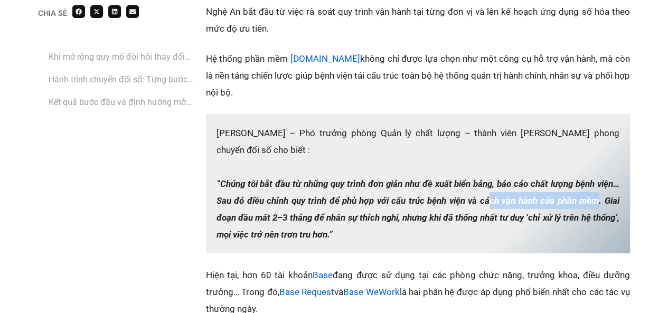
click at [595, 186] on em "“Chúng tôi bắt đầu từ những quy trình đơn giản như đề xuất biển bảng, báo cáo c…" at bounding box center [418, 209] width 403 height 61
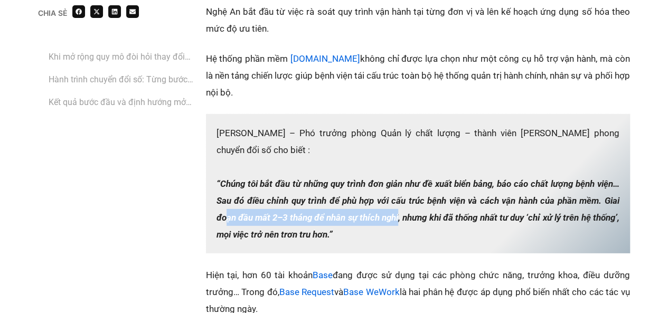
click at [412, 198] on em "“Chúng tôi bắt đầu từ những quy trình đơn giản như đề xuất biển bảng, báo cáo c…" at bounding box center [418, 209] width 403 height 61
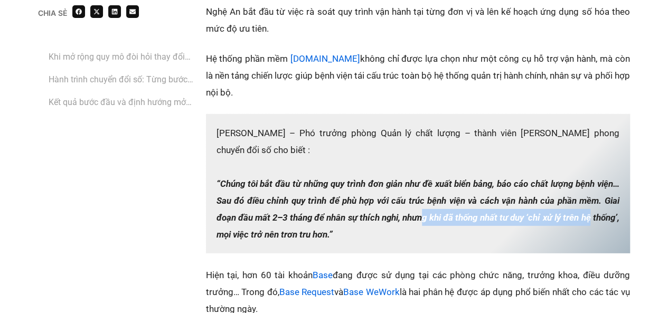
click at [623, 199] on p "‏[PERSON_NAME] – Phó trưởng phòng Quản lý chất lượng – thành viên [PERSON_NAME]…" at bounding box center [418, 183] width 424 height 139
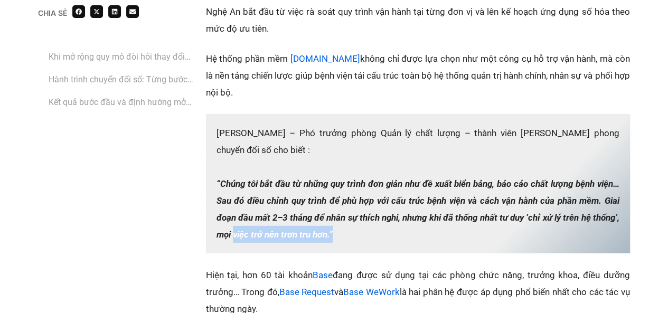
click at [377, 213] on p "‏[PERSON_NAME] – Phó trưởng phòng Quản lý chất lượng – thành viên [PERSON_NAME]…" at bounding box center [418, 183] width 424 height 139
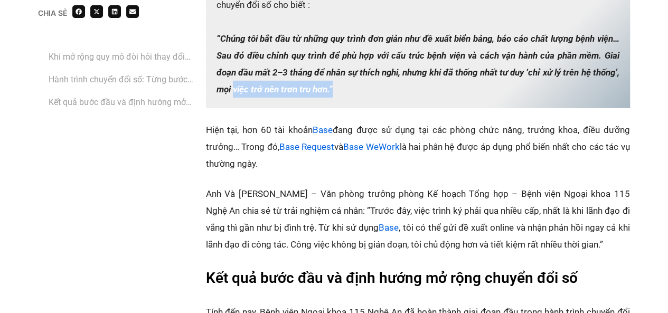
scroll to position [1637, 0]
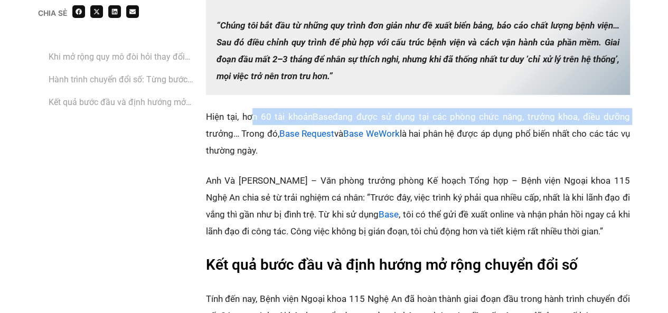
click at [468, 108] on p "‏‏Hiện tại, hơn 60 tài khoản Base đang được sử dụng tại các phòng chức năng, tr…" at bounding box center [418, 133] width 424 height 51
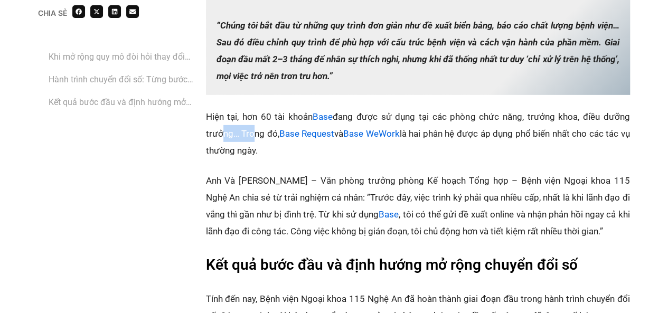
click at [247, 118] on p "‏‏Hiện tại, hơn 60 tài khoản Base đang được sử dụng tại các phòng chức năng, tr…" at bounding box center [418, 133] width 424 height 51
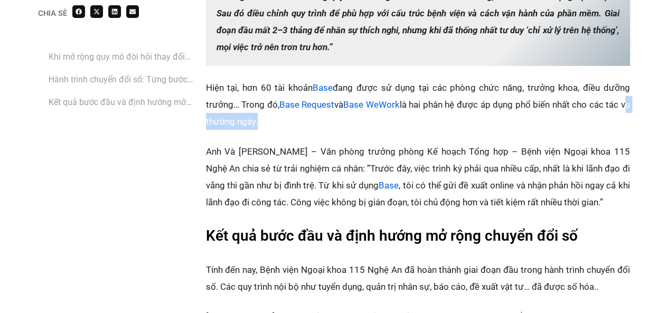
scroll to position [1690, 0]
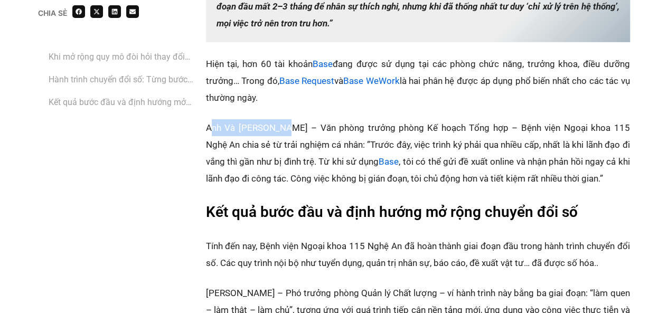
drag, startPoint x: 247, startPoint y: 111, endPoint x: 283, endPoint y: 109, distance: 36.0
click at [283, 119] on p "‏Anh Và [PERSON_NAME] – Văn phòng trưởng phòng Kế hoạch Tổng hợp – Bệnh viện Ng…" at bounding box center [418, 153] width 424 height 68
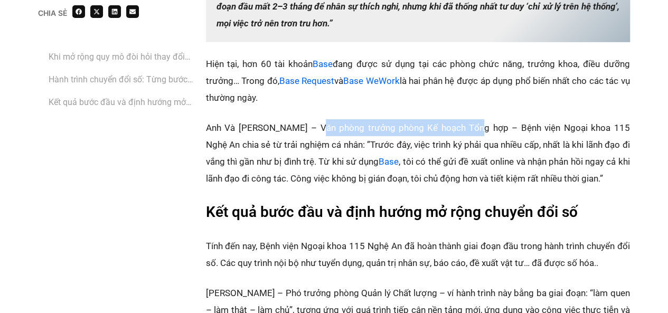
drag, startPoint x: 347, startPoint y: 109, endPoint x: 473, endPoint y: 109, distance: 125.7
click at [473, 119] on p "‏Anh Và [PERSON_NAME] – Văn phòng trưởng phòng Kế hoạch Tổng hợp – Bệnh viện Ng…" at bounding box center [418, 153] width 424 height 68
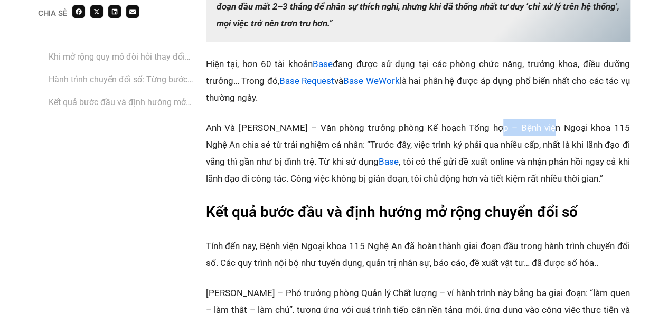
drag, startPoint x: 491, startPoint y: 111, endPoint x: 548, endPoint y: 111, distance: 57.0
click at [548, 119] on p "‏Anh Và [PERSON_NAME] – Văn phòng trưởng phòng Kế hoạch Tổng hợp – Bệnh viện Ng…" at bounding box center [418, 153] width 424 height 68
drag, startPoint x: 239, startPoint y: 127, endPoint x: 307, endPoint y: 127, distance: 68.7
click at [307, 127] on p "‏Anh Và [PERSON_NAME] – Văn phòng trưởng phòng Kế hoạch Tổng hợp – Bệnh viện Ng…" at bounding box center [418, 153] width 424 height 68
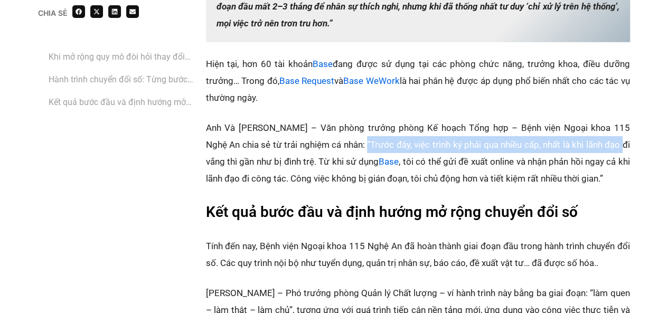
drag, startPoint x: 350, startPoint y: 127, endPoint x: 605, endPoint y: 129, distance: 255.6
click at [605, 129] on p "‏Anh Và [PERSON_NAME] – Văn phòng trưởng phòng Kế hoạch Tổng hợp – Bệnh viện Ng…" at bounding box center [418, 153] width 424 height 68
click at [485, 132] on p "‏Anh Và [PERSON_NAME] – Văn phòng trưởng phòng Kế hoạch Tổng hợp – Bệnh viện Ng…" at bounding box center [418, 153] width 424 height 68
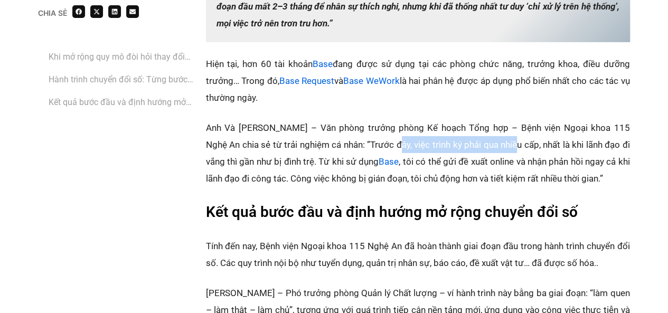
drag, startPoint x: 382, startPoint y: 128, endPoint x: 502, endPoint y: 128, distance: 120.4
click at [502, 128] on p "‏Anh Và [PERSON_NAME] – Văn phòng trưởng phòng Kế hoạch Tổng hợp – Bệnh viện Ng…" at bounding box center [418, 153] width 424 height 68
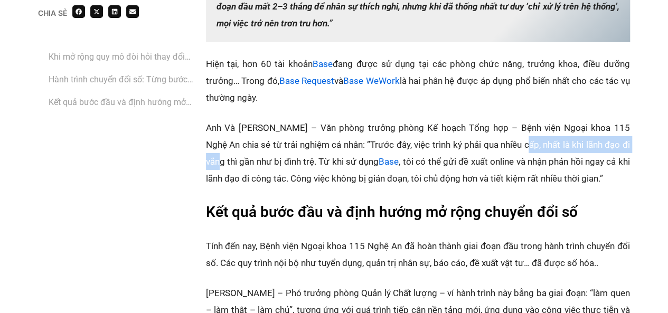
drag, startPoint x: 511, startPoint y: 128, endPoint x: 636, endPoint y: 128, distance: 124.6
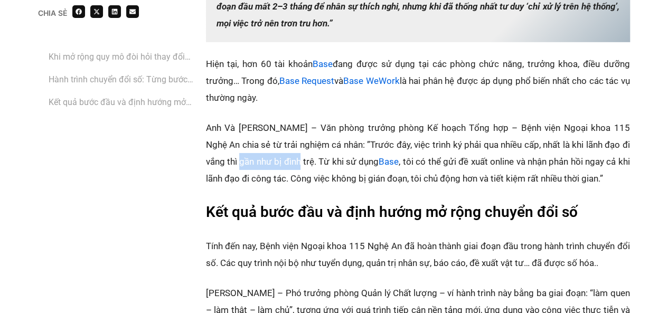
drag, startPoint x: 228, startPoint y: 146, endPoint x: 286, endPoint y: 144, distance: 58.1
click at [286, 144] on p "‏Anh Và [PERSON_NAME] – Văn phòng trưởng phòng Kế hoạch Tổng hợp – Bệnh viện Ng…" at bounding box center [418, 153] width 424 height 68
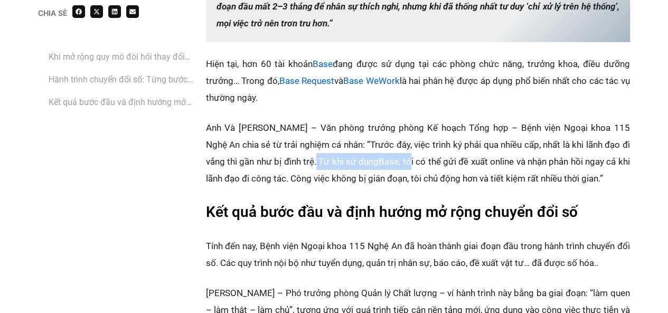
drag, startPoint x: 343, startPoint y: 143, endPoint x: 382, endPoint y: 143, distance: 39.1
click at [382, 143] on p "‏Anh Và [PERSON_NAME] – Văn phòng trưởng phòng Kế hoạch Tổng hợp – Bệnh viện Ng…" at bounding box center [418, 153] width 424 height 68
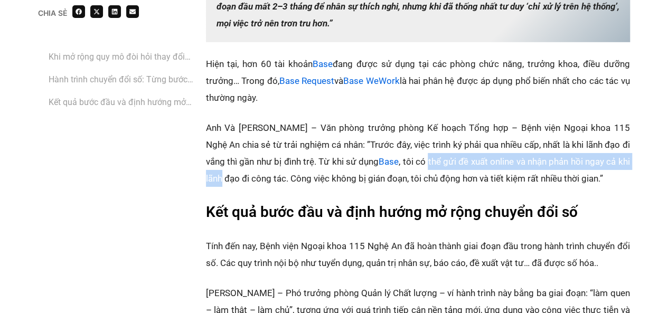
drag, startPoint x: 416, startPoint y: 144, endPoint x: 630, endPoint y: 144, distance: 213.9
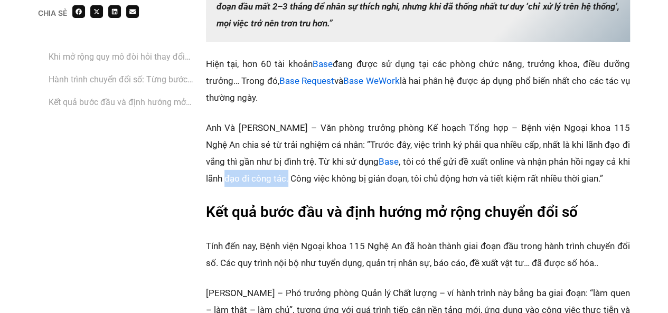
drag, startPoint x: 207, startPoint y: 164, endPoint x: 269, endPoint y: 164, distance: 62.3
click at [269, 164] on p "‏Anh Và [PERSON_NAME] – Văn phòng trưởng phòng Kế hoạch Tổng hợp – Bệnh viện Ng…" at bounding box center [418, 153] width 424 height 68
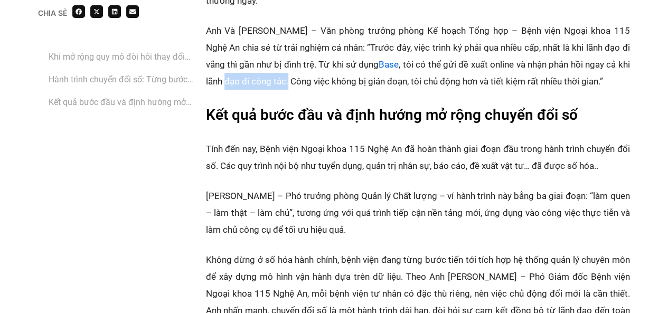
scroll to position [1796, 0]
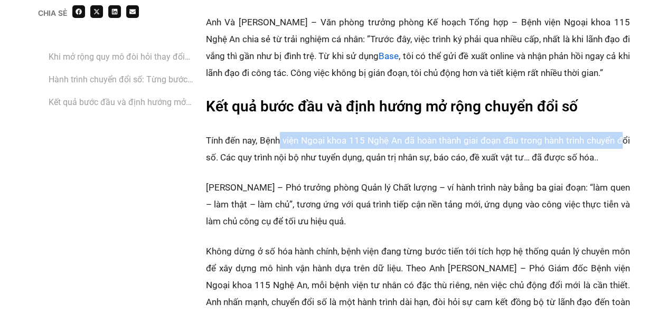
drag, startPoint x: 283, startPoint y: 123, endPoint x: 621, endPoint y: 120, distance: 338.0
click at [621, 132] on p "Tính đến nay, Bệnh viện Ngoại khoa 115 Nghệ An đã hoàn thành giai đoạn đầu tron…" at bounding box center [418, 149] width 424 height 34
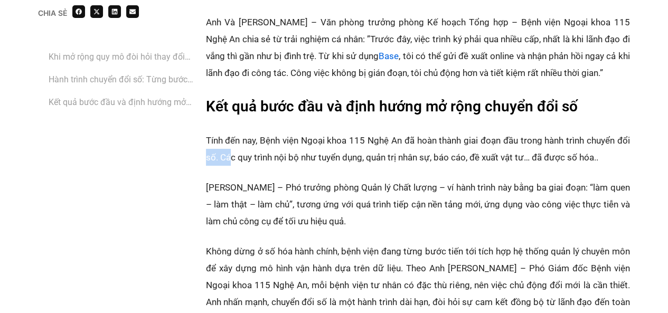
drag, startPoint x: 206, startPoint y: 141, endPoint x: 229, endPoint y: 140, distance: 22.2
click at [229, 140] on p "Tính đến nay, Bệnh viện Ngoại khoa 115 Nghệ An đã hoàn thành giai đoạn đầu tron…" at bounding box center [418, 149] width 424 height 34
drag, startPoint x: 290, startPoint y: 140, endPoint x: 362, endPoint y: 139, distance: 71.8
click at [362, 139] on p "Tính đến nay, Bệnh viện Ngoại khoa 115 Nghệ An đã hoàn thành giai đoạn đầu tron…" at bounding box center [418, 149] width 424 height 34
click at [392, 143] on p "Tính đến nay, Bệnh viện Ngoại khoa 115 Nghệ An đã hoàn thành giai đoạn đầu tron…" at bounding box center [418, 149] width 424 height 34
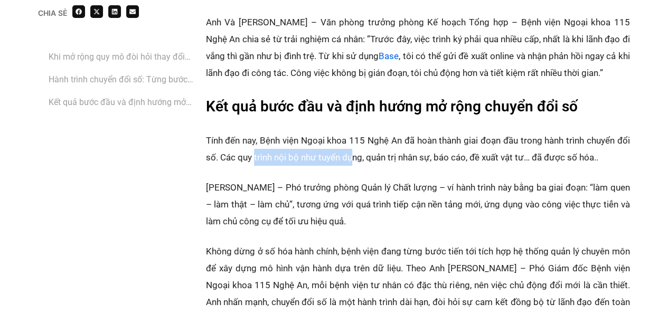
drag, startPoint x: 297, startPoint y: 143, endPoint x: 354, endPoint y: 139, distance: 57.7
click at [354, 139] on p "Tính đến nay, Bệnh viện Ngoại khoa 115 Nghệ An đã hoàn thành giai đoạn đầu tron…" at bounding box center [418, 149] width 424 height 34
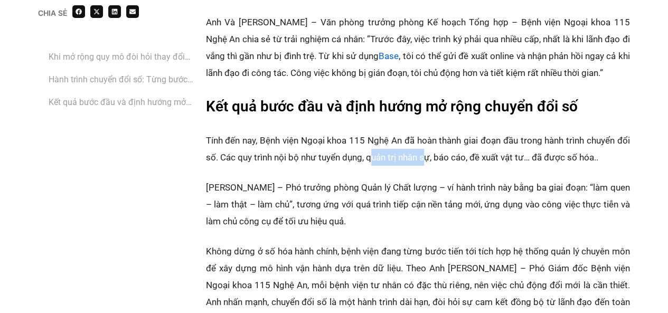
drag, startPoint x: 399, startPoint y: 140, endPoint x: 426, endPoint y: 140, distance: 26.9
click at [426, 140] on p "Tính đến nay, Bệnh viện Ngoại khoa 115 Nghệ An đã hoàn thành giai đoạn đầu tron…" at bounding box center [418, 149] width 424 height 34
drag, startPoint x: 439, startPoint y: 140, endPoint x: 461, endPoint y: 139, distance: 22.2
click at [461, 139] on p "Tính đến nay, Bệnh viện Ngoại khoa 115 Nghệ An đã hoàn thành giai đoạn đầu tron…" at bounding box center [418, 149] width 424 height 34
drag, startPoint x: 490, startPoint y: 139, endPoint x: 534, endPoint y: 139, distance: 44.4
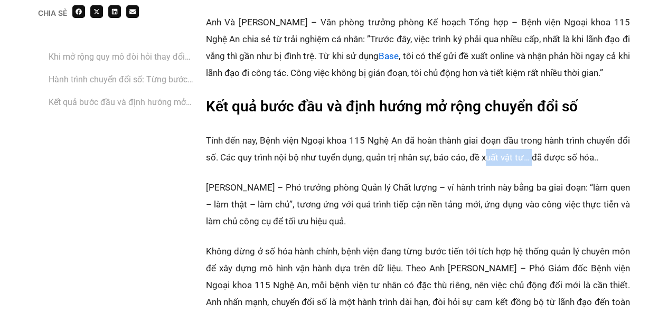
click at [534, 139] on p "Tính đến nay, Bệnh viện Ngoại khoa 115 Nghệ An đã hoàn thành giai đoạn đầu tron…" at bounding box center [418, 149] width 424 height 34
drag, startPoint x: 548, startPoint y: 139, endPoint x: 588, endPoint y: 139, distance: 40.7
click at [588, 139] on p "Tính đến nay, Bệnh viện Ngoại khoa 115 Nghệ An đã hoàn thành giai đoạn đầu tron…" at bounding box center [418, 149] width 424 height 34
drag, startPoint x: 228, startPoint y: 163, endPoint x: 308, endPoint y: 168, distance: 80.4
click at [279, 179] on p "‏[PERSON_NAME] – Phó trưởng phòng Quản lý Chất lượng – ‏‏ví hành trình này bằng…" at bounding box center [418, 204] width 424 height 51
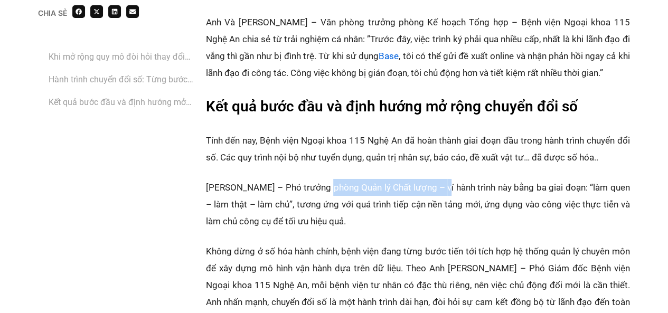
drag, startPoint x: 364, startPoint y: 168, endPoint x: 445, endPoint y: 168, distance: 81.3
click at [445, 179] on p "‏[PERSON_NAME] – Phó trưởng phòng Quản lý Chất lượng – ‏‏ví hành trình này bằng…" at bounding box center [418, 204] width 424 height 51
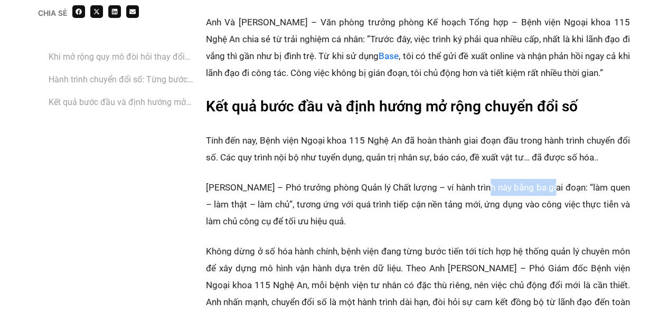
drag, startPoint x: 489, startPoint y: 168, endPoint x: 553, endPoint y: 168, distance: 65.0
click at [553, 179] on p "‏[PERSON_NAME] – Phó trưởng phòng Quản lý Chất lượng – ‏‏ví hành trình này bằng…" at bounding box center [418, 204] width 424 height 51
click at [466, 179] on p "‏[PERSON_NAME] – Phó trưởng phòng Quản lý Chất lượng – ‏‏ví hành trình này bằng…" at bounding box center [418, 204] width 424 height 51
drag, startPoint x: 452, startPoint y: 172, endPoint x: 580, endPoint y: 172, distance: 127.8
click at [580, 179] on p "‏[PERSON_NAME] – Phó trưởng phòng Quản lý Chất lượng – ‏‏ví hành trình này bằng…" at bounding box center [418, 204] width 424 height 51
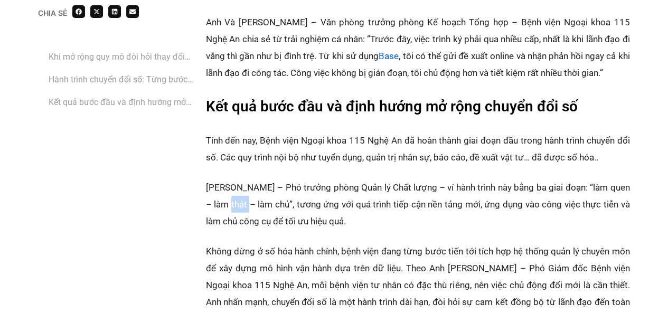
drag, startPoint x: 226, startPoint y: 188, endPoint x: 262, endPoint y: 187, distance: 35.9
click at [247, 187] on p "‏[PERSON_NAME] – Phó trưởng phòng Quản lý Chất lượng – ‏‏ví hành trình này bằng…" at bounding box center [418, 204] width 424 height 51
drag, startPoint x: 278, startPoint y: 187, endPoint x: 294, endPoint y: 187, distance: 15.3
click at [294, 187] on p "‏[PERSON_NAME] – Phó trưởng phòng Quản lý Chất lượng – ‏‏ví hành trình này bằng…" at bounding box center [418, 204] width 424 height 51
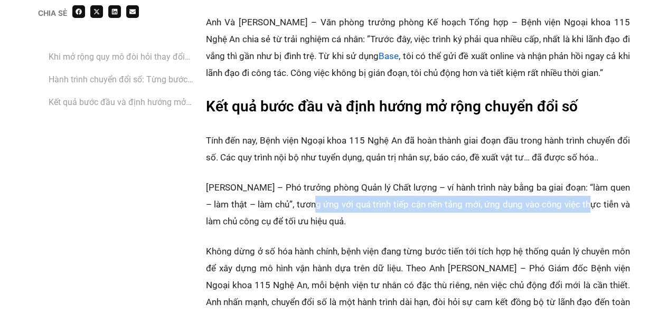
drag, startPoint x: 337, startPoint y: 186, endPoint x: 586, endPoint y: 188, distance: 249.3
click at [586, 188] on p "‏[PERSON_NAME] – Phó trưởng phòng Quản lý Chất lượng – ‏‏ví hành trình này bằng…" at bounding box center [418, 204] width 424 height 51
click at [545, 184] on p "‏[PERSON_NAME] – Phó trưởng phòng Quản lý Chất lượng – ‏‏ví hành trình này bằng…" at bounding box center [418, 204] width 424 height 51
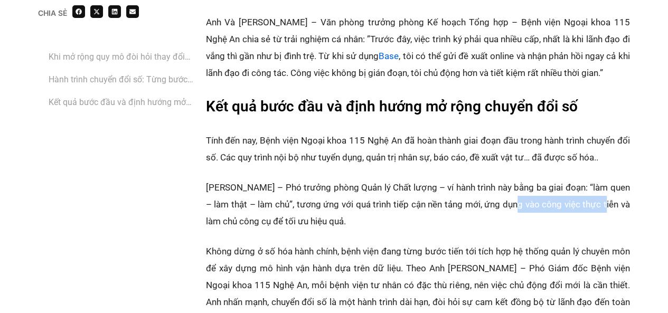
drag, startPoint x: 512, startPoint y: 186, endPoint x: 603, endPoint y: 186, distance: 90.3
click at [603, 186] on p "‏[PERSON_NAME] – Phó trưởng phòng Quản lý Chất lượng – ‏‏ví hành trình này bằng…" at bounding box center [418, 204] width 424 height 51
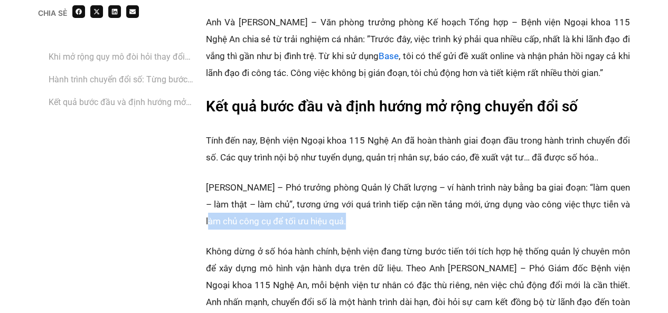
drag, startPoint x: 206, startPoint y: 205, endPoint x: 359, endPoint y: 205, distance: 153.2
click at [359, 205] on p "‏[PERSON_NAME] – Phó trưởng phòng Quản lý Chất lượng – ‏‏ví hành trình này bằng…" at bounding box center [418, 204] width 424 height 51
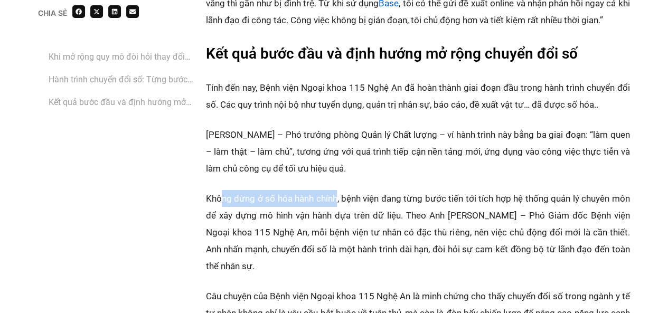
drag, startPoint x: 220, startPoint y: 179, endPoint x: 336, endPoint y: 178, distance: 116.7
click at [336, 190] on p "‏Không dừng ở số hóa hành chính, bệnh viện đang từng bước tiến tới tích hợp hệ …" at bounding box center [418, 232] width 424 height 84
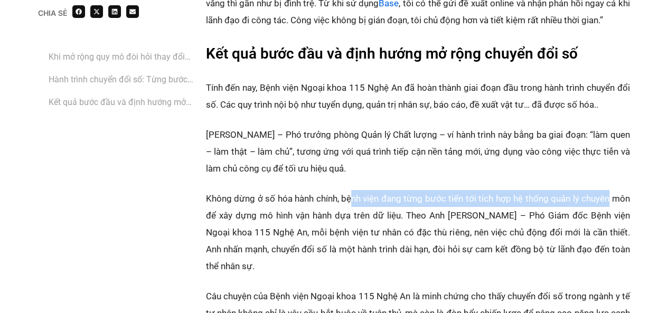
drag, startPoint x: 380, startPoint y: 179, endPoint x: 607, endPoint y: 178, distance: 227.6
click at [607, 190] on p "‏Không dừng ở số hóa hành chính, bệnh viện đang từng bước tiến tới tích hợp hệ …" at bounding box center [418, 232] width 424 height 84
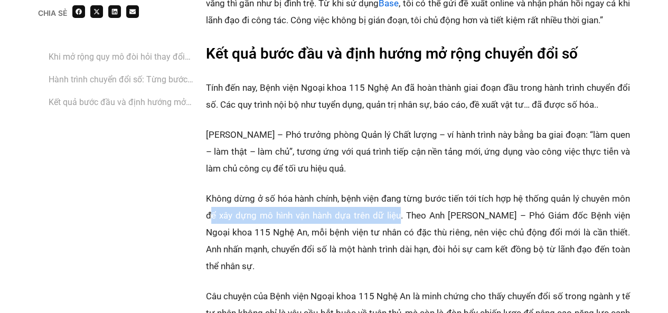
drag, startPoint x: 212, startPoint y: 200, endPoint x: 401, endPoint y: 196, distance: 189.1
click at [401, 196] on p "‏Không dừng ở số hóa hành chính, bệnh viện đang từng bước tiến tới tích hợp hệ …" at bounding box center [418, 232] width 424 height 84
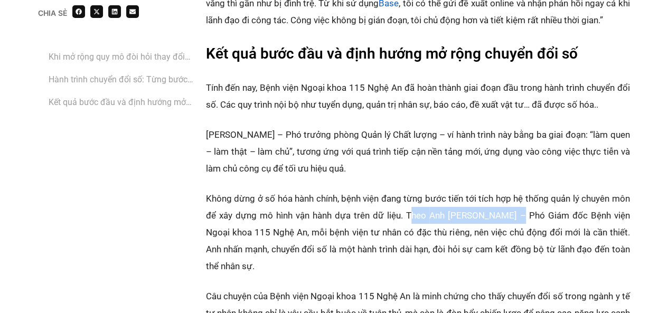
drag, startPoint x: 431, startPoint y: 196, endPoint x: 520, endPoint y: 196, distance: 88.7
click at [520, 196] on p "‏Không dừng ở số hóa hành chính, bệnh viện đang từng bước tiến tới tích hợp hệ …" at bounding box center [418, 232] width 424 height 84
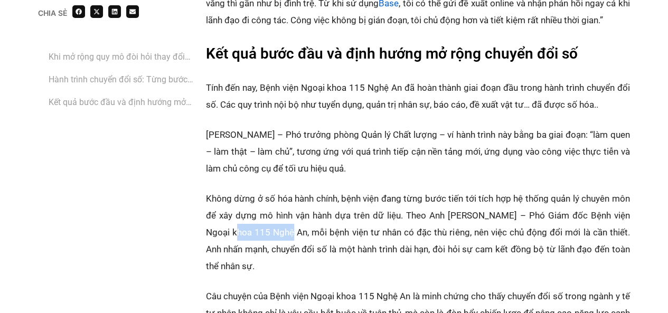
drag, startPoint x: 255, startPoint y: 215, endPoint x: 308, endPoint y: 215, distance: 53.3
click at [297, 215] on p "‏Không dừng ở số hóa hành chính, bệnh viện đang từng bước tiến tới tích hợp hệ …" at bounding box center [418, 232] width 424 height 84
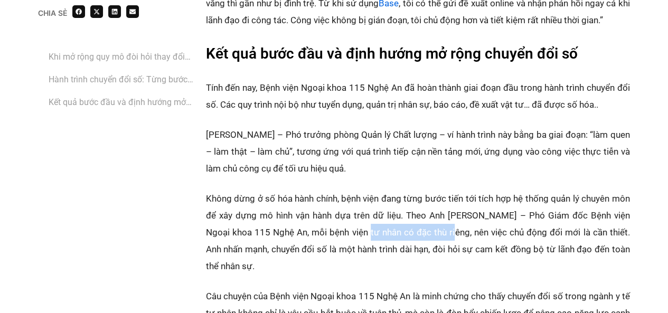
drag, startPoint x: 368, startPoint y: 215, endPoint x: 452, endPoint y: 215, distance: 84.5
click at [452, 215] on p "‏Không dừng ở số hóa hành chính, bệnh viện đang từng bước tiến tới tích hợp hệ …" at bounding box center [418, 232] width 424 height 84
click at [416, 213] on p "‏Không dừng ở số hóa hành chính, bệnh viện đang từng bước tiến tới tích hợp hệ …" at bounding box center [418, 232] width 424 height 84
drag, startPoint x: 390, startPoint y: 213, endPoint x: 462, endPoint y: 215, distance: 71.8
click at [462, 215] on p "‏Không dừng ở số hóa hành chính, bệnh viện đang từng bước tiến tới tích hợp hệ …" at bounding box center [418, 232] width 424 height 84
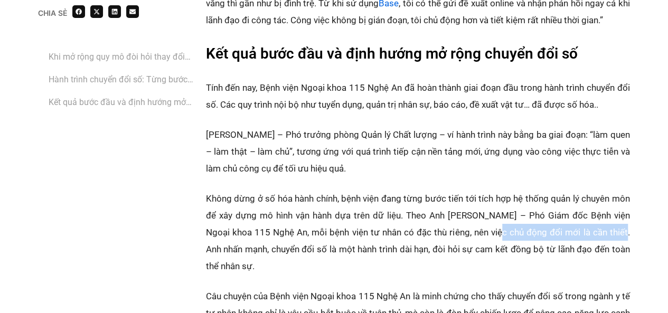
drag, startPoint x: 509, startPoint y: 215, endPoint x: 625, endPoint y: 215, distance: 116.7
click at [625, 215] on p "‏Không dừng ở số hóa hành chính, bệnh viện đang từng bước tiến tới tích hợp hệ …" at bounding box center [418, 232] width 424 height 84
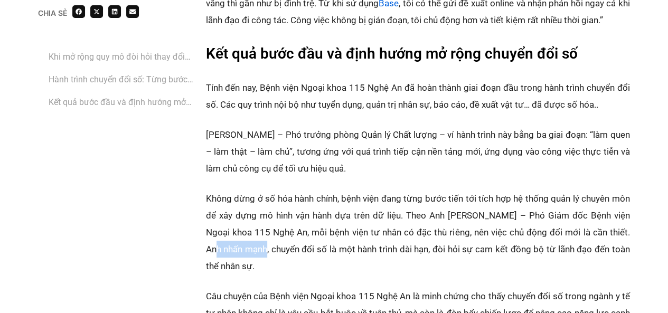
drag, startPoint x: 209, startPoint y: 232, endPoint x: 264, endPoint y: 231, distance: 54.4
click at [264, 231] on p "‏Không dừng ở số hóa hành chính, bệnh viện đang từng bước tiến tới tích hợp hệ …" at bounding box center [418, 232] width 424 height 84
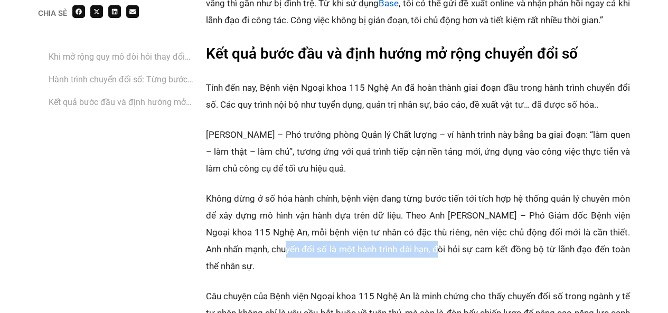
drag, startPoint x: 338, startPoint y: 231, endPoint x: 436, endPoint y: 231, distance: 98.2
click at [436, 231] on p "‏Không dừng ở số hóa hành chính, bệnh viện đang từng bước tiến tới tích hợp hệ …" at bounding box center [418, 232] width 424 height 84
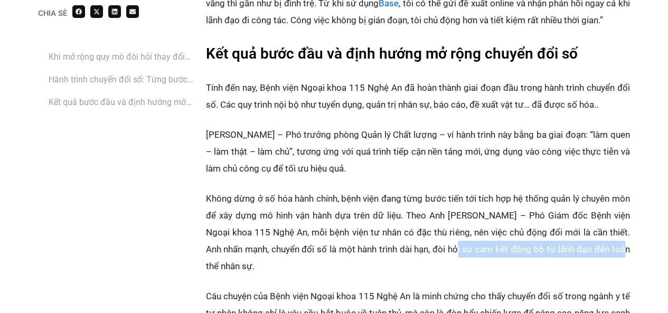
drag, startPoint x: 453, startPoint y: 231, endPoint x: 621, endPoint y: 232, distance: 167.9
click at [621, 232] on p "‏Không dừng ở số hóa hành chính, bệnh viện đang từng bước tiến tới tích hợp hệ …" at bounding box center [418, 232] width 424 height 84
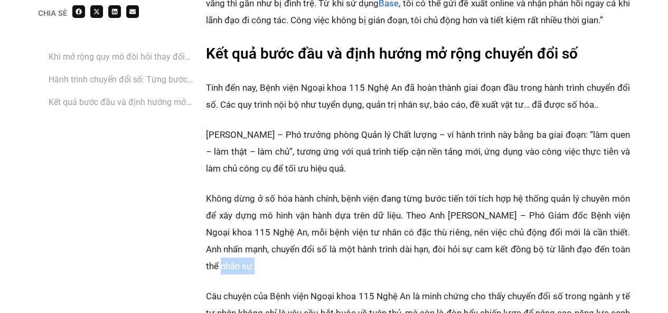
drag, startPoint x: 217, startPoint y: 248, endPoint x: 267, endPoint y: 247, distance: 50.2
click at [253, 248] on p "‏Không dừng ở số hóa hành chính, bệnh viện đang từng bước tiến tới tích hợp hệ …" at bounding box center [418, 232] width 424 height 84
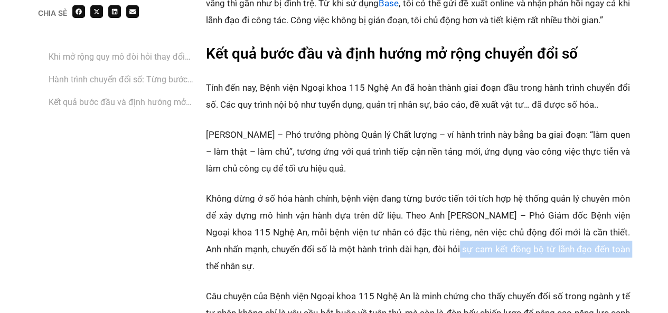
drag, startPoint x: 459, startPoint y: 231, endPoint x: 635, endPoint y: 232, distance: 175.3
click at [518, 232] on p "‏Không dừng ở số hóa hành chính, bệnh viện đang từng bước tiến tới tích hợp hệ …" at bounding box center [418, 232] width 424 height 84
drag, startPoint x: 453, startPoint y: 234, endPoint x: 612, endPoint y: 234, distance: 159.5
click at [612, 234] on p "‏Không dừng ở số hóa hành chính, bệnh viện đang từng bước tiến tới tích hợp hệ …" at bounding box center [418, 232] width 424 height 84
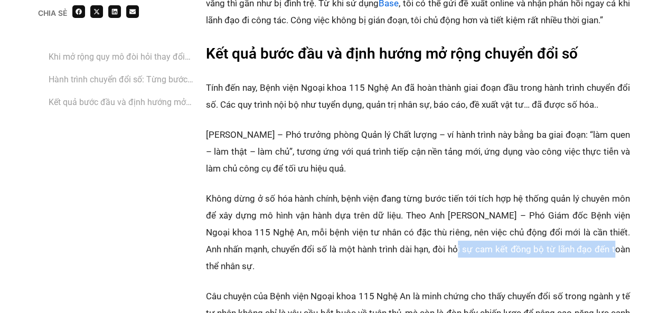
click at [567, 234] on p "‏Không dừng ở số hóa hành chính, bệnh viện đang từng bước tiến tới tích hợp hệ …" at bounding box center [418, 232] width 424 height 84
drag, startPoint x: 515, startPoint y: 234, endPoint x: 630, endPoint y: 234, distance: 114.1
click at [630, 234] on p "‏Không dừng ở số hóa hành chính, bệnh viện đang từng bước tiến tới tích hợp hệ …" at bounding box center [418, 232] width 424 height 84
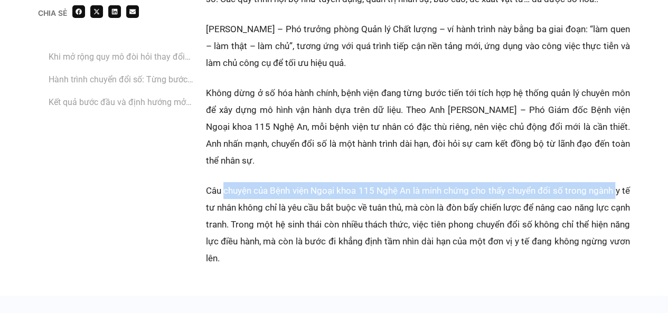
drag, startPoint x: 250, startPoint y: 171, endPoint x: 627, endPoint y: 172, distance: 377.1
click at [627, 182] on p "‏Câu chuyện của Bệnh viện Ngoại khoa 115 Nghệ An là minh chứng cho thấy chuyển …" at bounding box center [418, 224] width 424 height 84
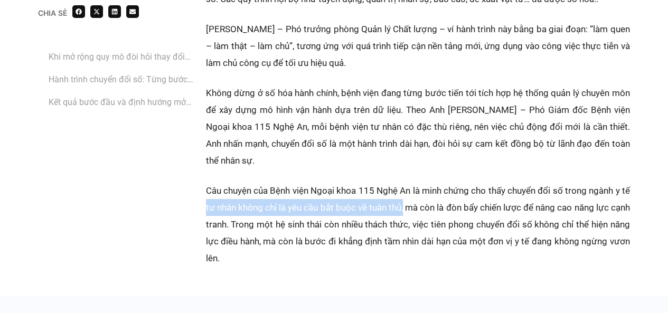
click at [419, 189] on p "‏Câu chuyện của Bệnh viện Ngoại khoa 115 Nghệ An là minh chứng cho thấy chuyển …" at bounding box center [418, 224] width 424 height 84
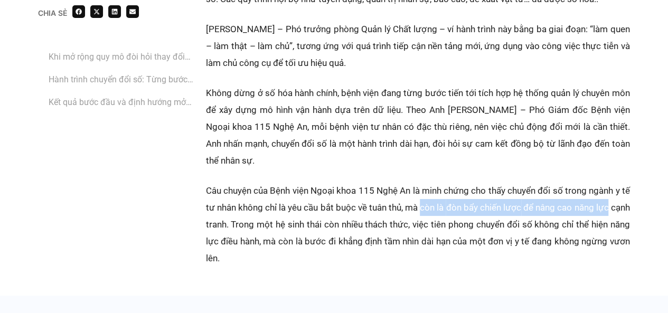
click at [628, 187] on p "‏Câu chuyện của Bệnh viện Ngoại khoa 115 Nghệ An là minh chứng cho thấy chuyển …" at bounding box center [418, 224] width 424 height 84
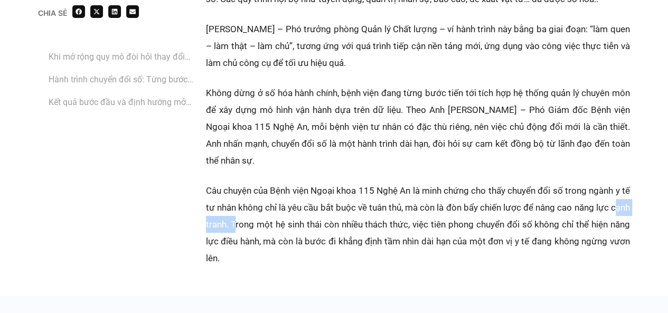
click at [256, 205] on p "‏Câu chuyện của Bệnh viện Ngoại khoa 115 Nghệ An là minh chứng cho thấy chuyển …" at bounding box center [418, 224] width 424 height 84
click at [299, 208] on p "‏Câu chuyện của Bệnh viện Ngoại khoa 115 Nghệ An là minh chứng cho thấy chuyển …" at bounding box center [418, 224] width 424 height 84
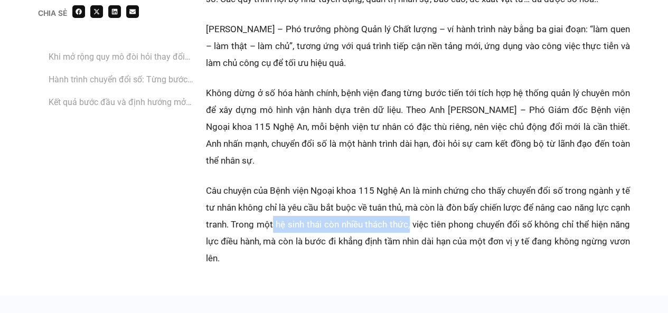
click at [433, 209] on p "‏Câu chuyện của Bệnh viện Ngoại khoa 115 Nghệ An là minh chứng cho thấy chuyển …" at bounding box center [418, 224] width 424 height 84
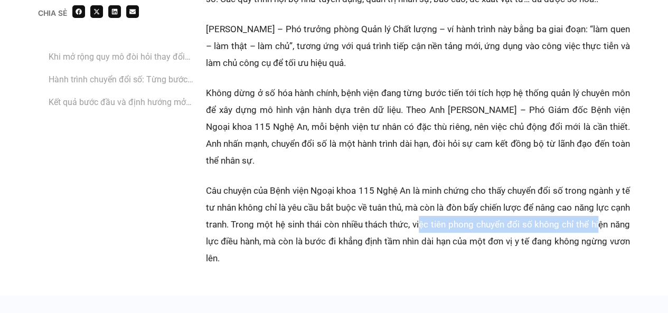
click at [621, 210] on p "‏Câu chuyện của Bệnh viện Ngoại khoa 115 Nghệ An là minh chứng cho thấy chuyển …" at bounding box center [418, 224] width 424 height 84
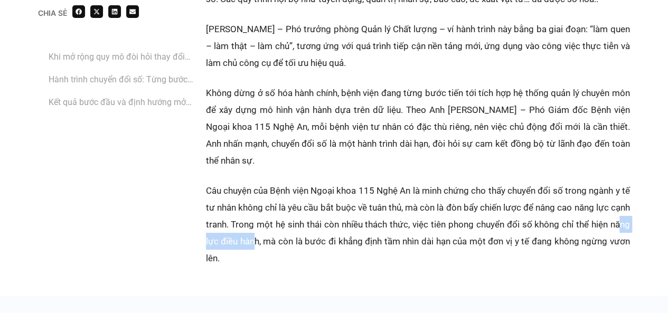
click at [280, 222] on p "‏Câu chuyện của Bệnh viện Ngoại khoa 115 Nghệ An là minh chứng cho thấy chuyển …" at bounding box center [418, 224] width 424 height 84
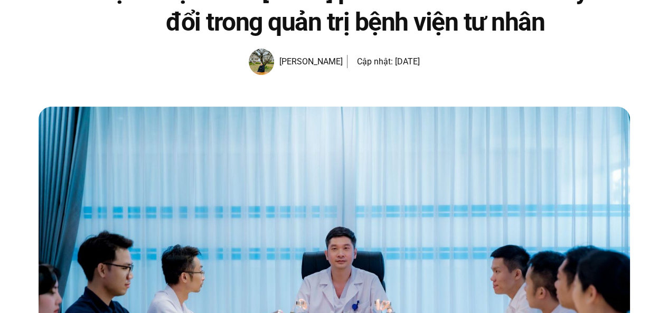
scroll to position [0, 0]
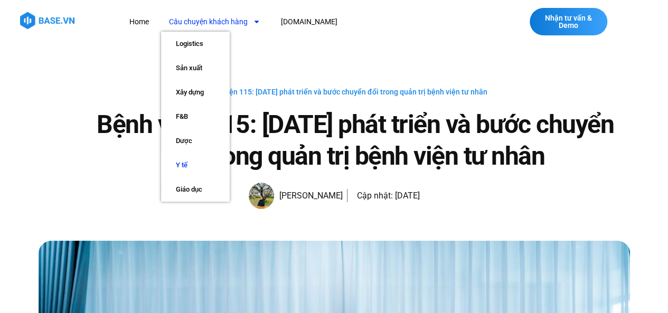
click at [183, 168] on link "Y tế" at bounding box center [195, 165] width 69 height 24
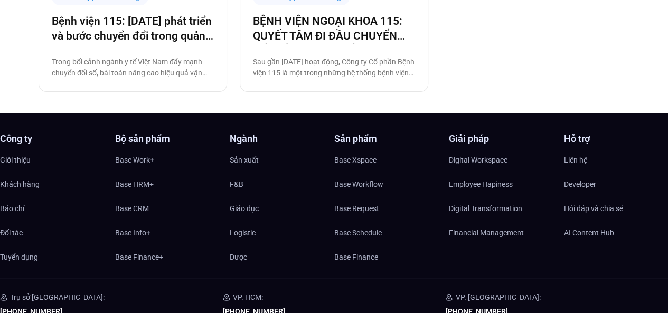
scroll to position [264, 0]
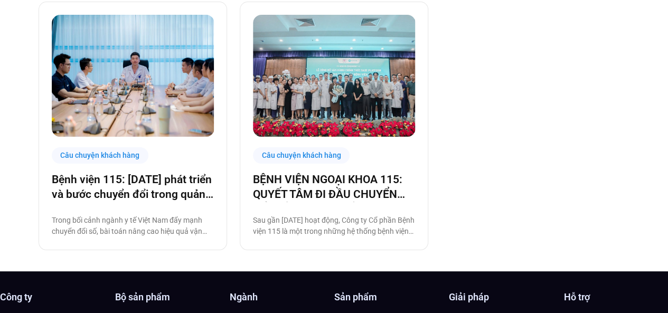
click at [373, 107] on img at bounding box center [334, 76] width 163 height 122
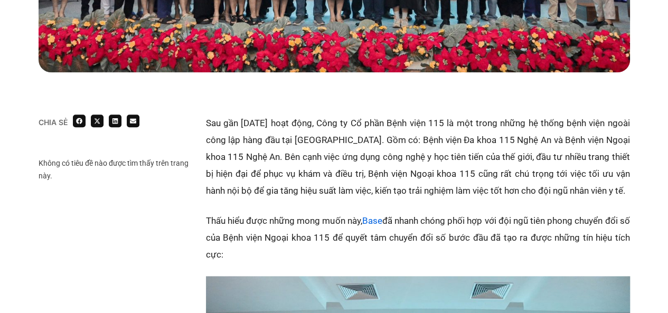
scroll to position [528, 0]
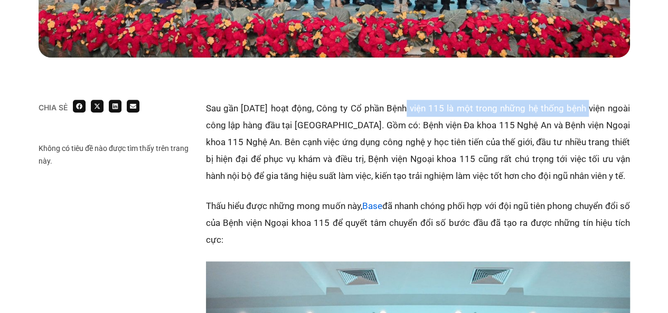
drag, startPoint x: 409, startPoint y: 108, endPoint x: 588, endPoint y: 114, distance: 179.1
click at [588, 114] on p "Sau gần [DATE] hoạt động, Công ty Cổ phần Bệnh viện 115 là một trong những hệ t…" at bounding box center [418, 142] width 424 height 84
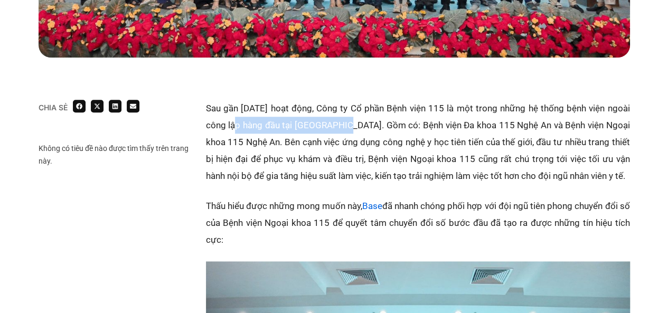
drag, startPoint x: 262, startPoint y: 128, endPoint x: 373, endPoint y: 125, distance: 110.9
click at [346, 128] on p "Sau gần [DATE] hoạt động, Công ty Cổ phần Bệnh viện 115 là một trong những hệ t…" at bounding box center [418, 142] width 424 height 84
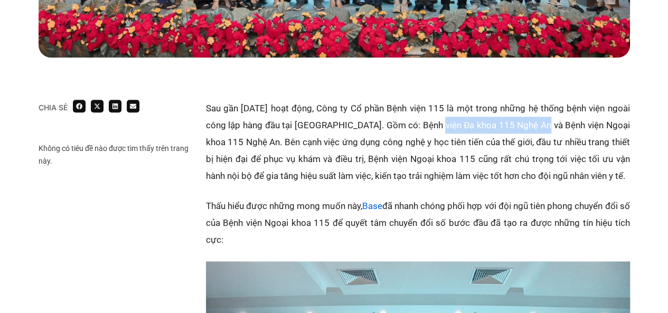
drag, startPoint x: 451, startPoint y: 125, endPoint x: 539, endPoint y: 128, distance: 88.3
click at [539, 128] on p "Sau gần 25 năm hoạt động, Công ty Cổ phần Bệnh viện 115 là một trong những hệ t…" at bounding box center [418, 142] width 424 height 84
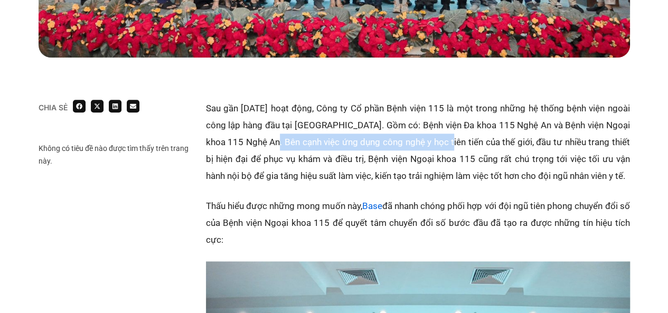
drag, startPoint x: 279, startPoint y: 143, endPoint x: 448, endPoint y: 142, distance: 169.5
click at [448, 142] on p "Sau gần 25 năm hoạt động, Công ty Cổ phần Bệnh viện 115 là một trong những hệ t…" at bounding box center [418, 142] width 424 height 84
click at [438, 142] on p "Sau gần 25 năm hoạt động, Công ty Cổ phần Bệnh viện 115 là một trong những hệ t…" at bounding box center [418, 142] width 424 height 84
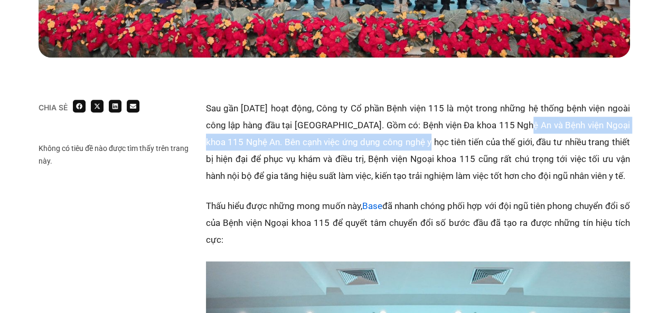
drag, startPoint x: 430, startPoint y: 143, endPoint x: 525, endPoint y: 128, distance: 96.2
click at [525, 128] on p "Sau gần 25 năm hoạt động, Công ty Cổ phần Bệnh viện 115 là một trong những hệ t…" at bounding box center [418, 142] width 424 height 84
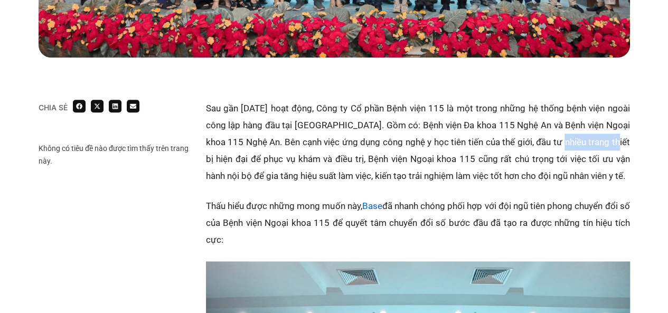
drag, startPoint x: 596, startPoint y: 141, endPoint x: 620, endPoint y: 142, distance: 24.3
click at [620, 142] on p "Sau gần 25 năm hoạt động, Công ty Cổ phần Bệnh viện 115 là một trong những hệ t…" at bounding box center [418, 142] width 424 height 84
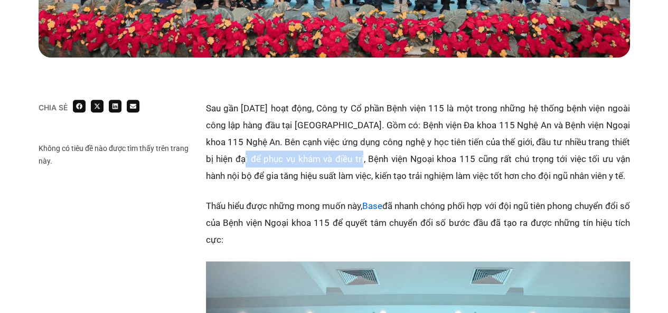
drag, startPoint x: 250, startPoint y: 162, endPoint x: 360, endPoint y: 158, distance: 109.9
click at [360, 158] on p "Sau gần 25 năm hoạt động, Công ty Cổ phần Bệnh viện 115 là một trong những hệ t…" at bounding box center [418, 142] width 424 height 84
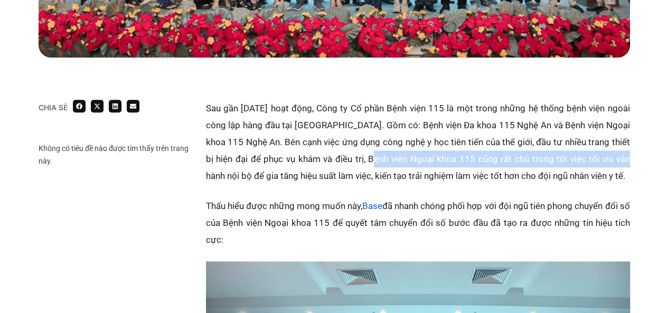
drag, startPoint x: 373, startPoint y: 158, endPoint x: 620, endPoint y: 159, distance: 246.6
click at [620, 159] on p "Sau gần 25 năm hoạt động, Công ty Cổ phần Bệnh viện 115 là một trong những hệ t…" at bounding box center [418, 142] width 424 height 84
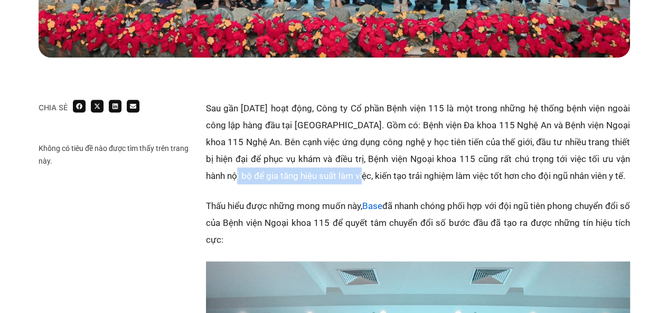
drag, startPoint x: 227, startPoint y: 178, endPoint x: 353, endPoint y: 177, distance: 126.2
click at [353, 177] on p "Sau gần 25 năm hoạt động, Công ty Cổ phần Bệnh viện 115 là một trong những hệ t…" at bounding box center [418, 142] width 424 height 84
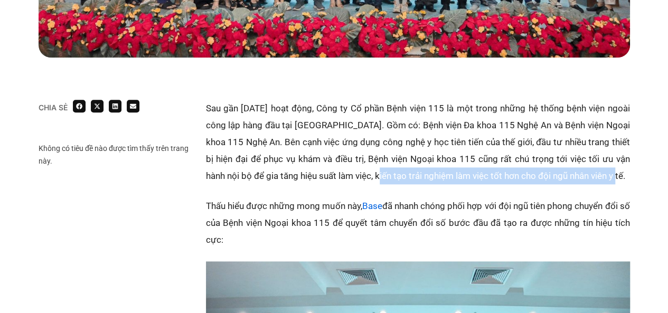
drag, startPoint x: 373, startPoint y: 177, endPoint x: 617, endPoint y: 178, distance: 244.0
click at [617, 178] on p "Sau gần 25 năm hoạt động, Công ty Cổ phần Bệnh viện 115 là một trong những hệ t…" at bounding box center [418, 142] width 424 height 84
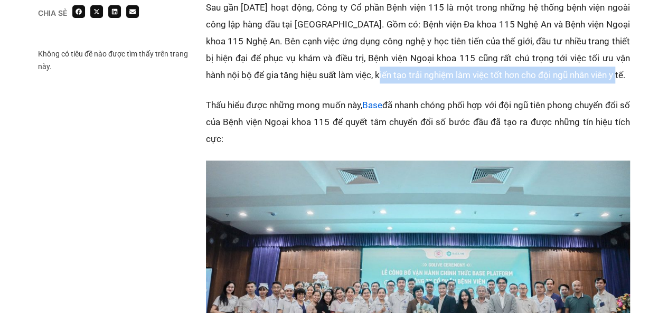
scroll to position [634, 0]
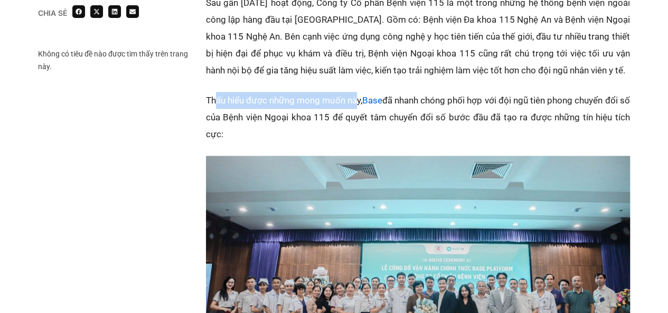
drag, startPoint x: 214, startPoint y: 101, endPoint x: 360, endPoint y: 98, distance: 146.3
click at [360, 98] on p "Thấu hiểu được những mong muốn này, Base đã nhanh chóng phối hợp với đội ngũ ti…" at bounding box center [418, 117] width 424 height 51
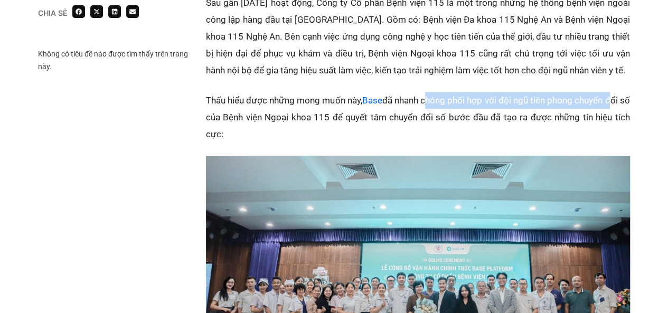
drag, startPoint x: 438, startPoint y: 100, endPoint x: 624, endPoint y: 101, distance: 185.9
click at [624, 101] on p "Thấu hiểu được những mong muốn này, Base đã nhanh chóng phối hợp với đội ngũ ti…" at bounding box center [418, 117] width 424 height 51
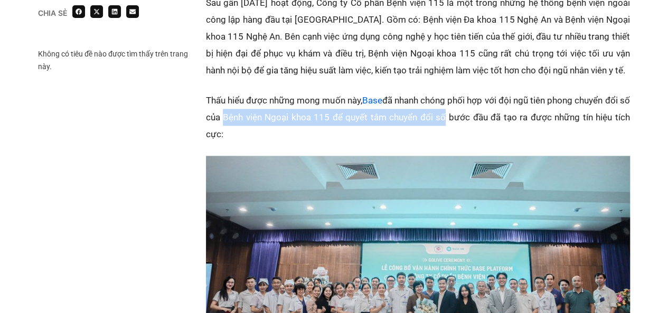
drag, startPoint x: 233, startPoint y: 124, endPoint x: 451, endPoint y: 112, distance: 217.9
click at [451, 112] on p "Thấu hiểu được những mong muốn này, Base đã nhanh chóng phối hợp với đội ngũ ti…" at bounding box center [418, 117] width 424 height 51
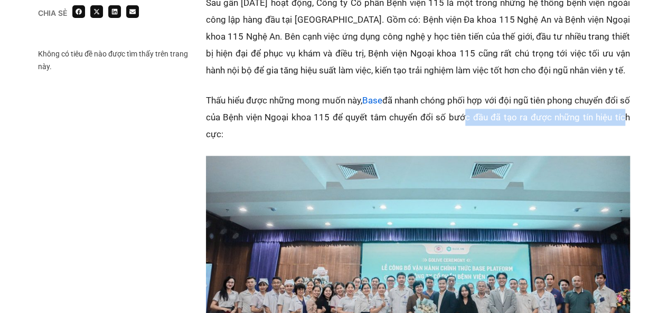
drag, startPoint x: 501, startPoint y: 114, endPoint x: 624, endPoint y: 116, distance: 123.1
click at [624, 116] on p "Thấu hiểu được những mong muốn này, Base đã nhanh chóng phối hợp với đội ngũ ti…" at bounding box center [418, 117] width 424 height 51
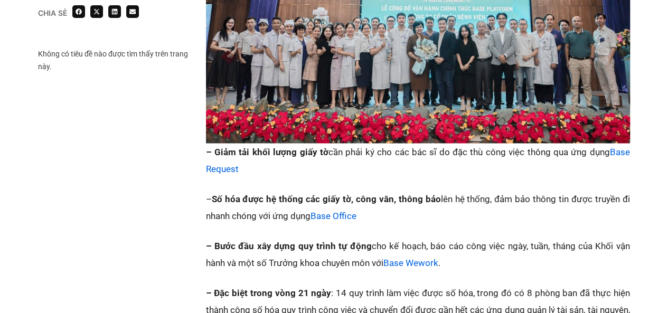
scroll to position [951, 0]
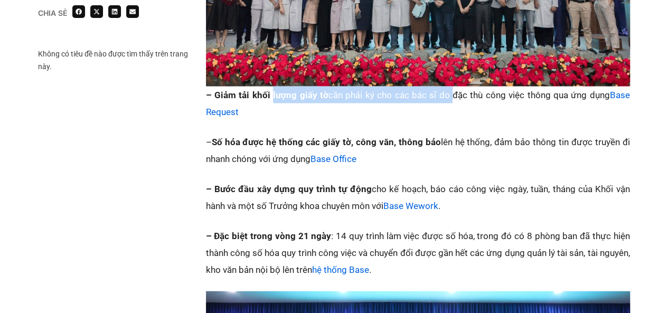
drag, startPoint x: 271, startPoint y: 97, endPoint x: 359, endPoint y: 96, distance: 88.2
click at [443, 96] on p "– Giảm tải khối lượng giấy tờ cần phải ký cho các bác sĩ do đặc thù công việc t…" at bounding box center [418, 103] width 424 height 34
click at [345, 96] on p "– Giảm tải khối lượng giấy tờ cần phải ký cho các bác sĩ do đặc thù công việc t…" at bounding box center [418, 103] width 424 height 34
drag, startPoint x: 261, startPoint y: 91, endPoint x: 530, endPoint y: 99, distance: 269.5
click at [530, 99] on p "– Giảm tải khối lượng giấy tờ cần phải ký cho các bác sĩ do đặc thù công việc t…" at bounding box center [418, 103] width 424 height 34
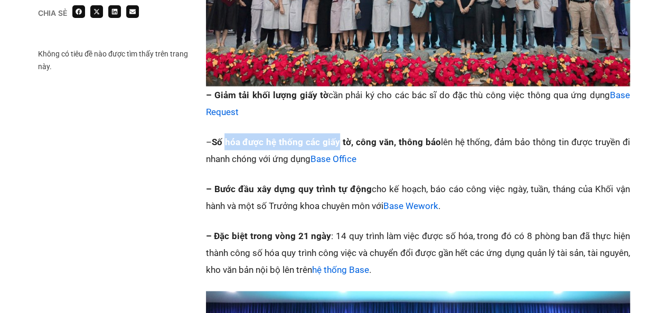
drag, startPoint x: 223, startPoint y: 139, endPoint x: 336, endPoint y: 139, distance: 113.0
click at [336, 139] on strong "Số hóa được hệ thống các giấy tờ, công văn, thông báo" at bounding box center [326, 141] width 229 height 11
click at [282, 139] on strong "Số hóa được hệ thống các giấy tờ, công văn, thông báo" at bounding box center [326, 141] width 229 height 11
drag, startPoint x: 255, startPoint y: 143, endPoint x: 341, endPoint y: 143, distance: 86.1
click at [341, 143] on strong "Số hóa được hệ thống các giấy tờ, công văn, thông báo" at bounding box center [326, 141] width 229 height 11
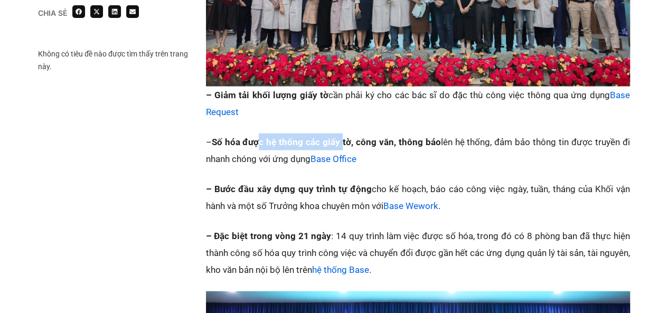
click at [303, 144] on strong "Số hóa được hệ thống các giấy tờ, công văn, thông báo" at bounding box center [326, 141] width 229 height 11
drag, startPoint x: 246, startPoint y: 137, endPoint x: 431, endPoint y: 140, distance: 185.4
click at [431, 140] on strong "Số hóa được hệ thống các giấy tờ, công văn, thông báo" at bounding box center [326, 141] width 229 height 11
drag, startPoint x: 451, startPoint y: 140, endPoint x: 492, endPoint y: 140, distance: 41.2
click at [492, 140] on p "– Số hóa được hệ thống các giấy tờ, công văn, thông báo lên hệ thống, đảm bảo t…" at bounding box center [418, 150] width 424 height 34
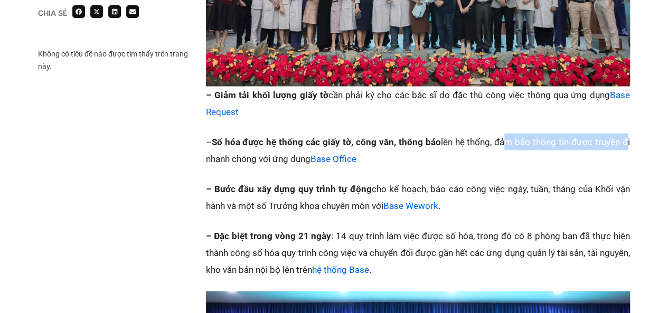
drag, startPoint x: 505, startPoint y: 140, endPoint x: 621, endPoint y: 140, distance: 116.2
click at [621, 140] on p "– Số hóa được hệ thống các giấy tờ, công văn, thông báo lên hệ thống, đảm bảo t…" at bounding box center [418, 150] width 424 height 34
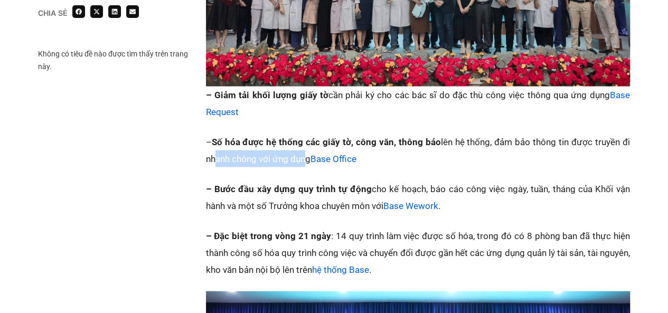
drag, startPoint x: 219, startPoint y: 157, endPoint x: 304, endPoint y: 158, distance: 85.6
click at [304, 158] on p "– Số hóa được hệ thống các giấy tờ, công văn, thông báo lên hệ thống, đảm bảo t…" at bounding box center [418, 150] width 424 height 34
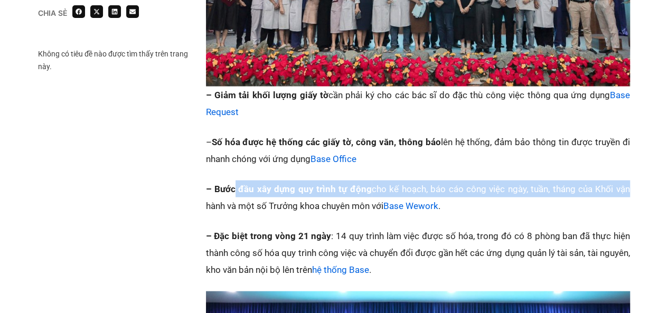
drag, startPoint x: 233, startPoint y: 186, endPoint x: 627, endPoint y: 184, distance: 393.4
click at [627, 184] on p "– Bước đầu xây dựng quy trình tự động cho kế hoạch, báo cáo công việc ngày, tuầ…" at bounding box center [418, 197] width 424 height 34
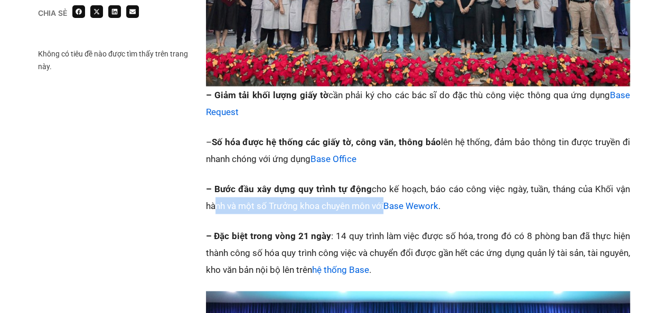
drag, startPoint x: 269, startPoint y: 205, endPoint x: 380, endPoint y: 205, distance: 111.4
click at [380, 205] on p "– Bước đầu xây dựng quy trình tự động cho kế hoạch, báo cáo công việc ngày, tuầ…" at bounding box center [418, 197] width 424 height 34
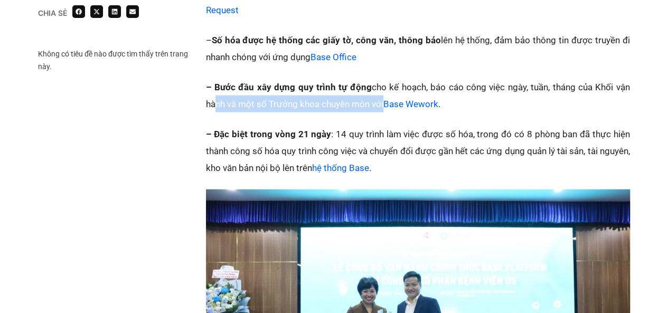
scroll to position [1056, 0]
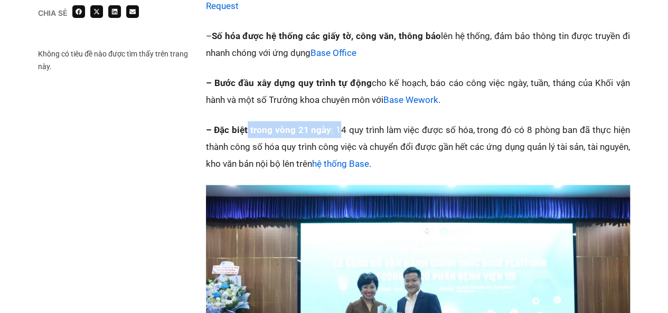
drag, startPoint x: 257, startPoint y: 128, endPoint x: 341, endPoint y: 128, distance: 84.5
click at [341, 128] on p "– Đặc biệt trong vòng 21 ngày : 14 quy trình làm việc được số hóa, trong đó có …" at bounding box center [418, 146] width 424 height 51
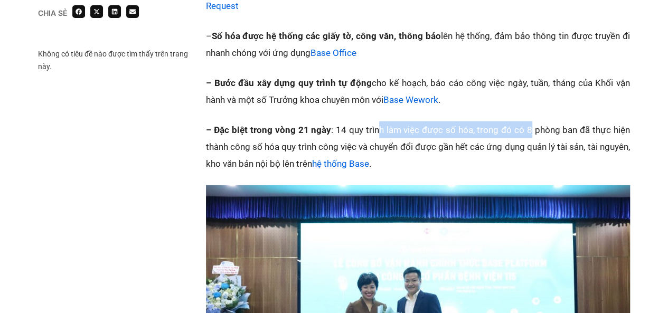
drag, startPoint x: 380, startPoint y: 128, endPoint x: 530, endPoint y: 129, distance: 150.0
click at [530, 129] on p "– Đặc biệt trong vòng 21 ngày : 14 quy trình làm việc được số hóa, trong đó có …" at bounding box center [418, 146] width 424 height 51
click at [392, 125] on p "– Đặc biệt trong vòng 21 ngày : 14 quy trình làm việc được số hóa, trong đó có …" at bounding box center [418, 146] width 424 height 51
drag, startPoint x: 344, startPoint y: 125, endPoint x: 486, endPoint y: 127, distance: 142.1
click at [486, 127] on p "– Đặc biệt trong vòng 21 ngày : 14 quy trình làm việc được số hóa, trong đó có …" at bounding box center [418, 146] width 424 height 51
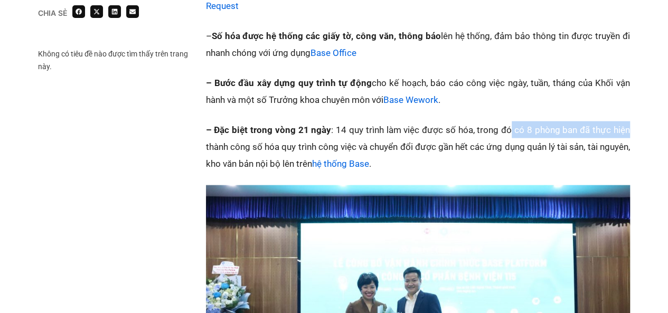
drag, startPoint x: 520, startPoint y: 129, endPoint x: 640, endPoint y: 133, distance: 120.5
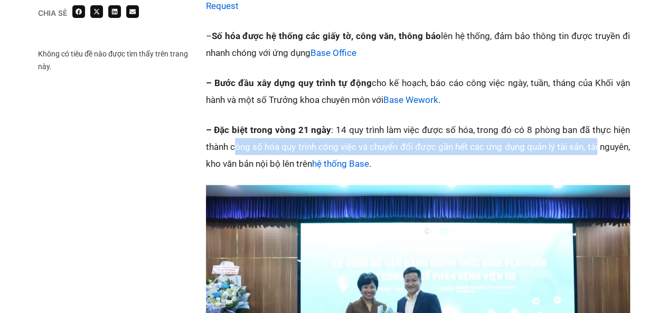
drag, startPoint x: 253, startPoint y: 139, endPoint x: 634, endPoint y: 140, distance: 381.3
click at [448, 142] on p "– Đặc biệt trong vòng 21 ngày : 14 quy trình làm việc được số hóa, trong đó có …" at bounding box center [418, 146] width 424 height 51
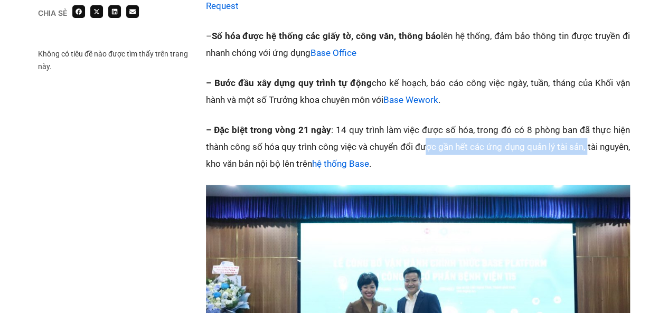
drag, startPoint x: 449, startPoint y: 148, endPoint x: 621, endPoint y: 148, distance: 171.6
click at [621, 148] on p "– Đặc biệt trong vòng 21 ngày : 14 quy trình làm việc được số hóa, trong đó có …" at bounding box center [418, 146] width 424 height 51
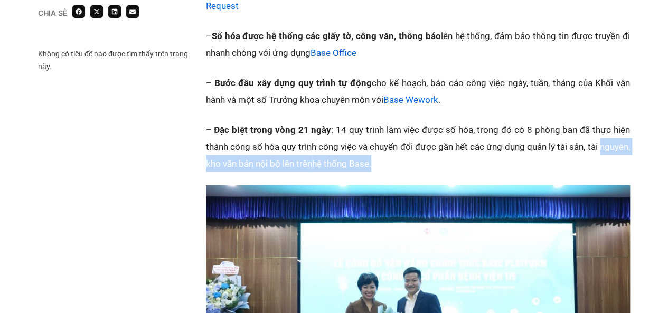
drag, startPoint x: 206, startPoint y: 160, endPoint x: 438, endPoint y: 161, distance: 232.4
click at [438, 161] on p "– Đặc biệt trong vòng 21 ngày : 14 quy trình làm việc được số hóa, trong đó có …" at bounding box center [418, 146] width 424 height 51
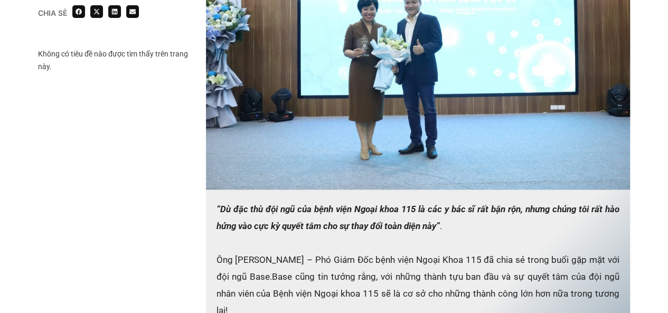
scroll to position [1373, 0]
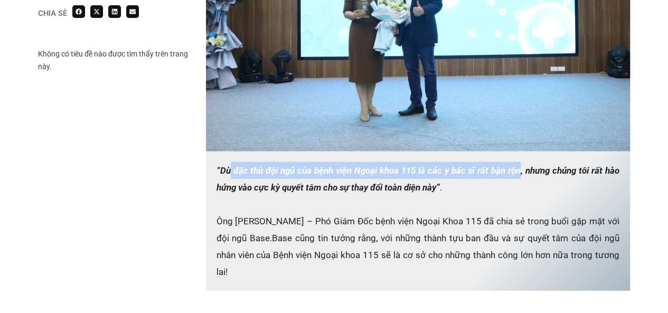
drag, startPoint x: 231, startPoint y: 170, endPoint x: 519, endPoint y: 168, distance: 287.3
click at [519, 168] on em "“Dù đặc thù đội ngũ của bệnh viện Ngoại khoa 115 là các y bác sĩ rất bận rộn, n…" at bounding box center [418, 178] width 403 height 27
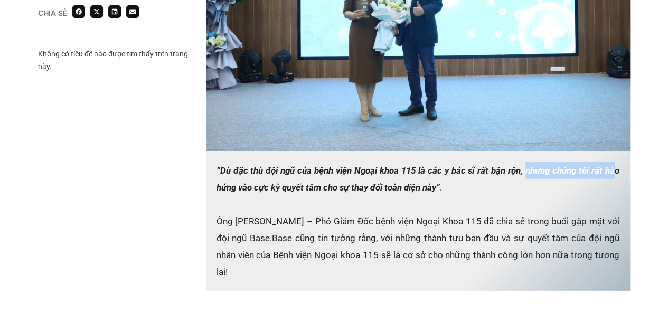
drag, startPoint x: 572, startPoint y: 170, endPoint x: 616, endPoint y: 170, distance: 43.8
click at [616, 170] on em "“Dù đặc thù đội ngũ của bệnh viện Ngoại khoa 115 là các y bác sĩ rất bận rộn, n…" at bounding box center [418, 178] width 403 height 27
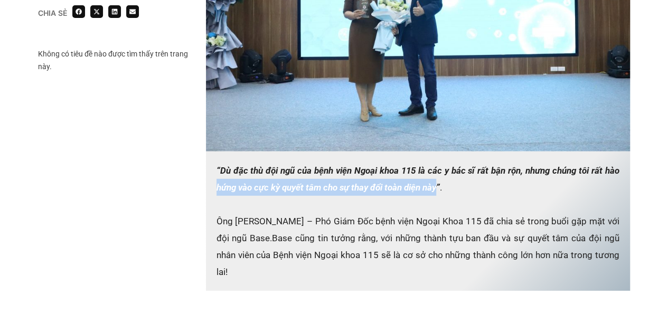
drag, startPoint x: 211, startPoint y: 188, endPoint x: 440, endPoint y: 185, distance: 229.2
click at [440, 185] on p "“Dù đặc thù đội ngũ của bệnh viện Ngoại khoa 115 là các y bác sĩ rất bận rộn, n…" at bounding box center [418, 221] width 424 height 139
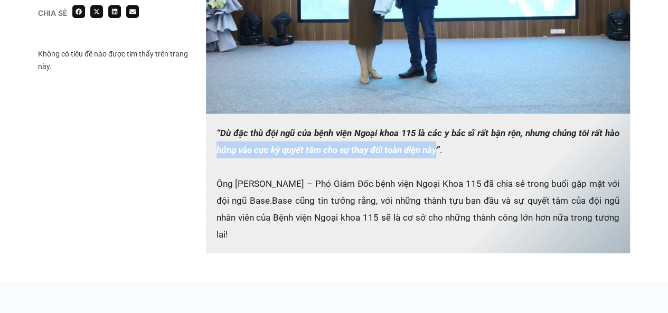
scroll to position [1426, 0]
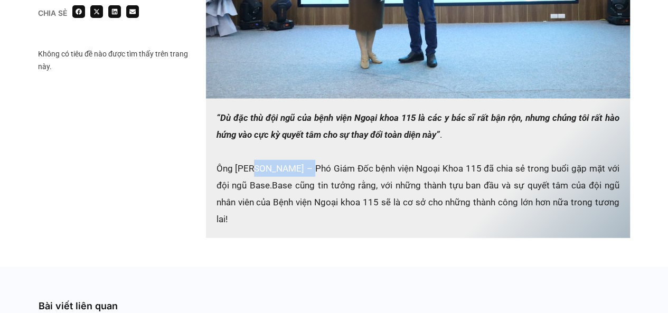
drag, startPoint x: 259, startPoint y: 163, endPoint x: 312, endPoint y: 163, distance: 53.3
click at [312, 163] on p "“Dù đặc thù đội ngũ của bệnh viện Ngoại khoa 115 là các y bác sĩ rất bận rộn, n…" at bounding box center [418, 168] width 424 height 139
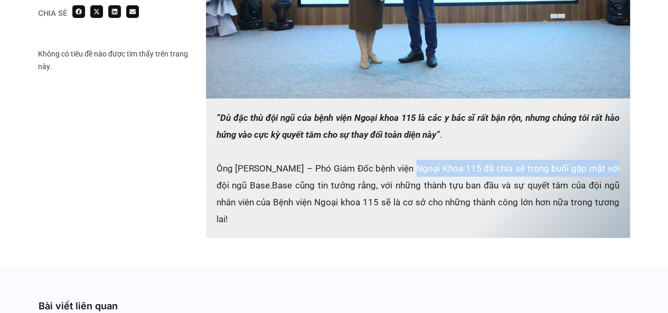
drag, startPoint x: 468, startPoint y: 163, endPoint x: 618, endPoint y: 165, distance: 150.5
click at [618, 165] on p "“Dù đặc thù đội ngũ của bệnh viện Ngoại khoa 115 là các y bác sĩ rất bận rộn, n…" at bounding box center [418, 168] width 424 height 139
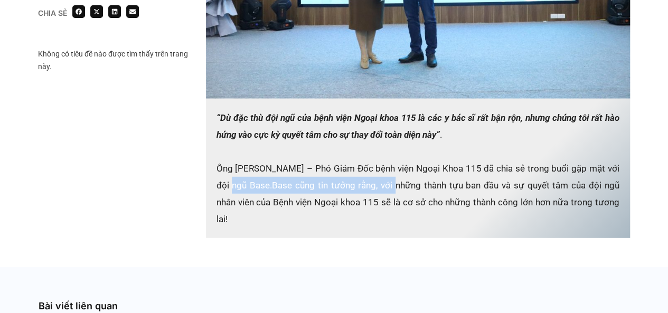
drag, startPoint x: 229, startPoint y: 180, endPoint x: 388, endPoint y: 179, distance: 159.0
click at [388, 179] on p "“Dù đặc thù đội ngũ của bệnh viện Ngoại khoa 115 là các y bác sĩ rất bận rộn, n…" at bounding box center [418, 168] width 424 height 139
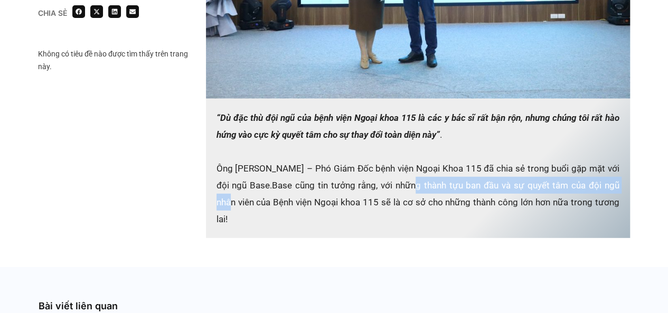
drag, startPoint x: 435, startPoint y: 181, endPoint x: 635, endPoint y: 183, distance: 200.2
click at [524, 185] on p "“Dù đặc thù đội ngũ của bệnh viện Ngoại khoa 115 là các y bác sĩ rất bận rộn, n…" at bounding box center [418, 168] width 424 height 139
drag, startPoint x: 524, startPoint y: 185, endPoint x: 622, endPoint y: 187, distance: 97.7
click at [622, 187] on p "“Dù đặc thù đội ngũ của bệnh viện Ngoại khoa 115 là các y bác sĩ rất bận rộn, n…" at bounding box center [418, 168] width 424 height 139
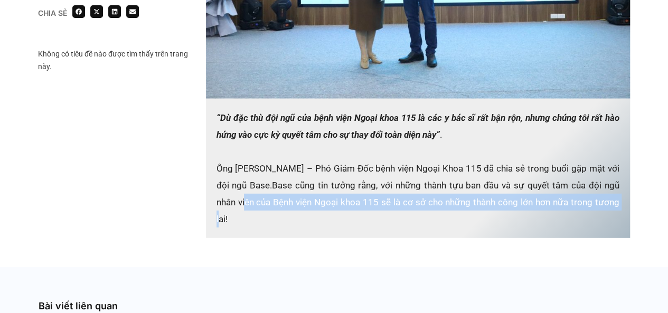
drag, startPoint x: 230, startPoint y: 205, endPoint x: 611, endPoint y: 204, distance: 380.8
click at [611, 204] on p "“Dù đặc thù đội ngũ của bệnh viện Ngoại khoa 115 là các y bác sĩ rất bận rộn, n…" at bounding box center [418, 168] width 424 height 139
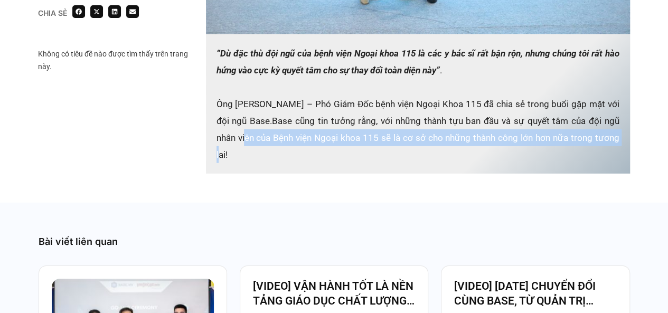
scroll to position [1637, 0]
